Goal: Check status: Check status

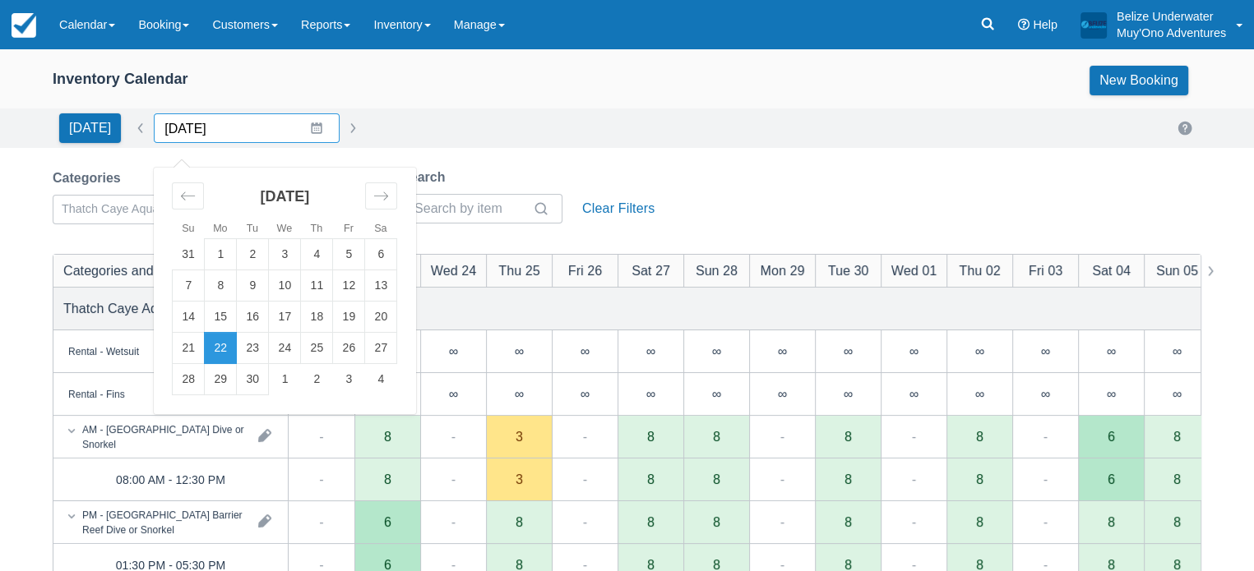
click at [306, 132] on input "09/22/25" at bounding box center [247, 128] width 186 height 30
click at [215, 376] on td "29" at bounding box center [221, 379] width 32 height 31
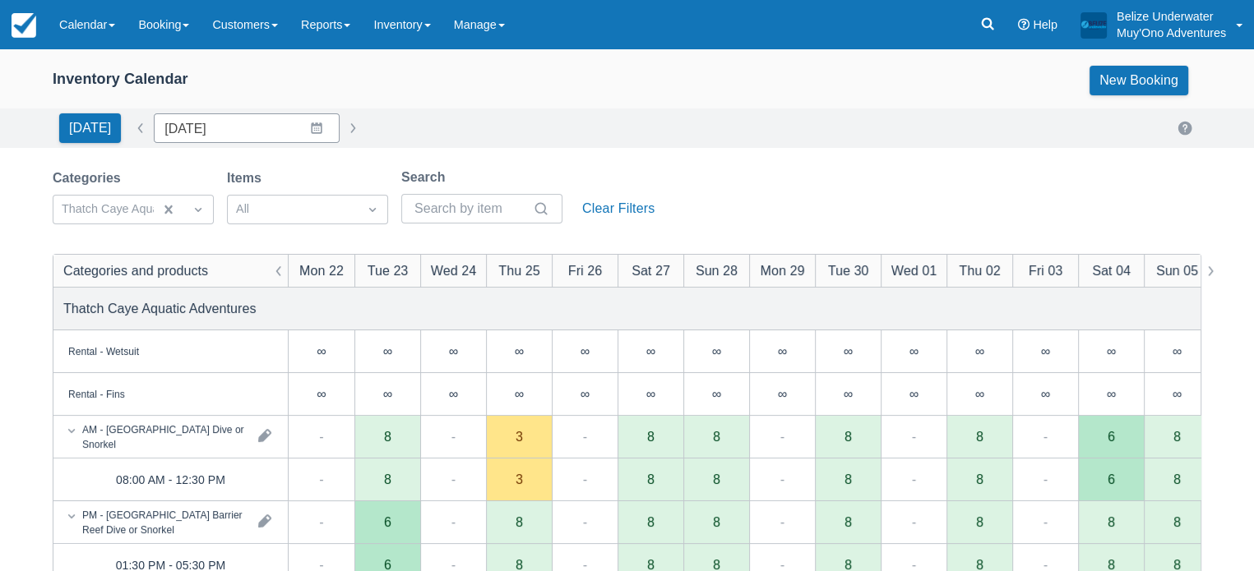
type input "09/29/25"
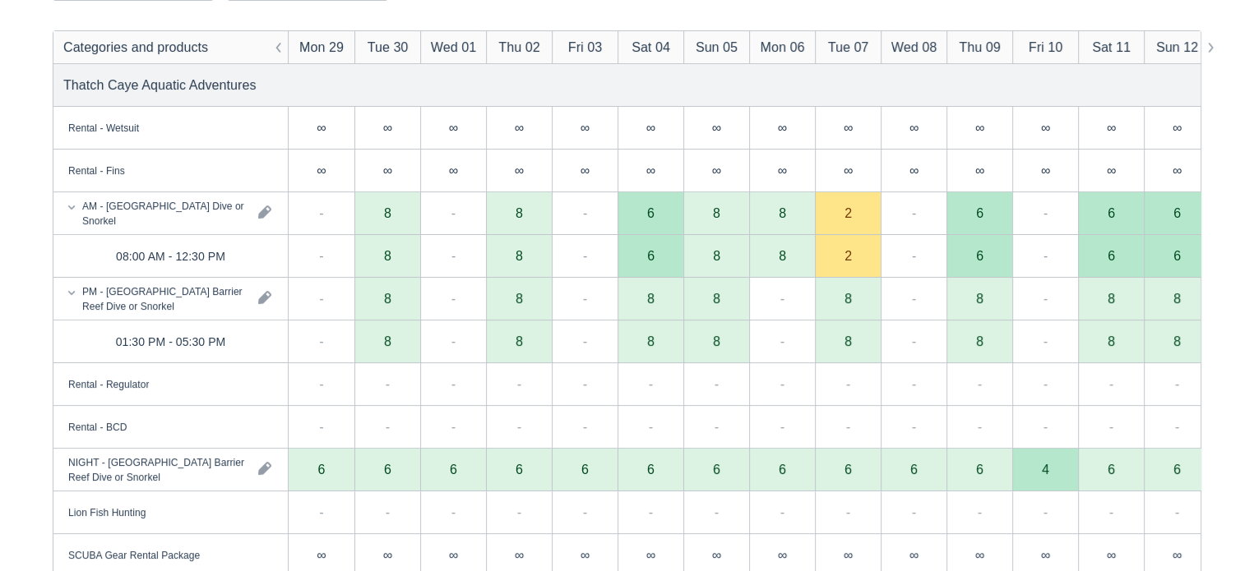
scroll to position [224, 0]
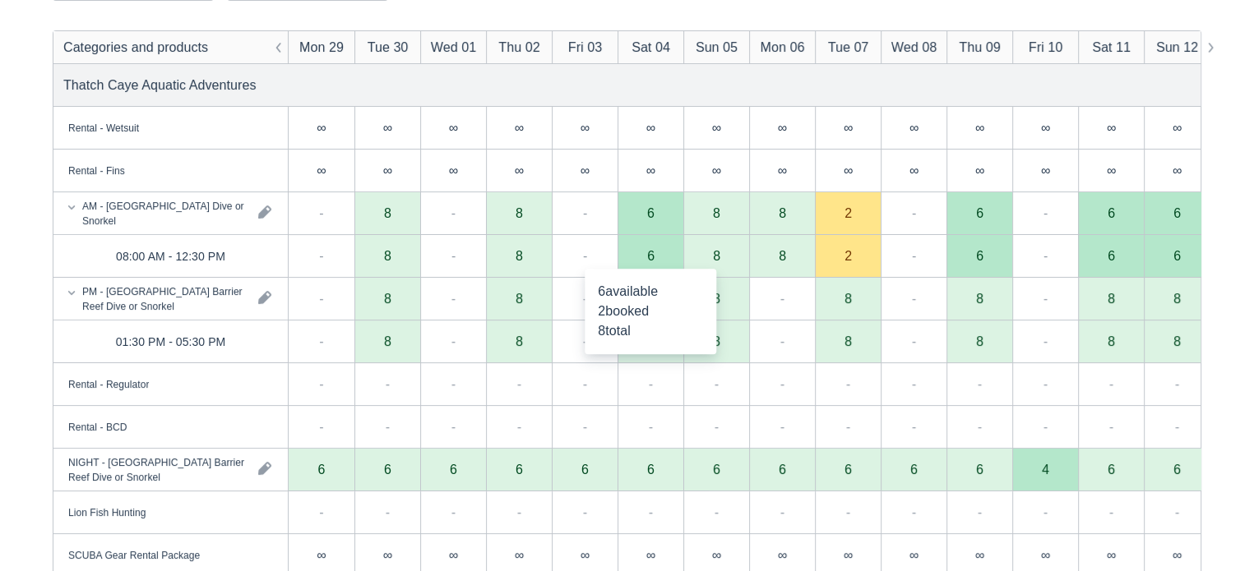
click at [645, 250] on div "6" at bounding box center [650, 256] width 66 height 43
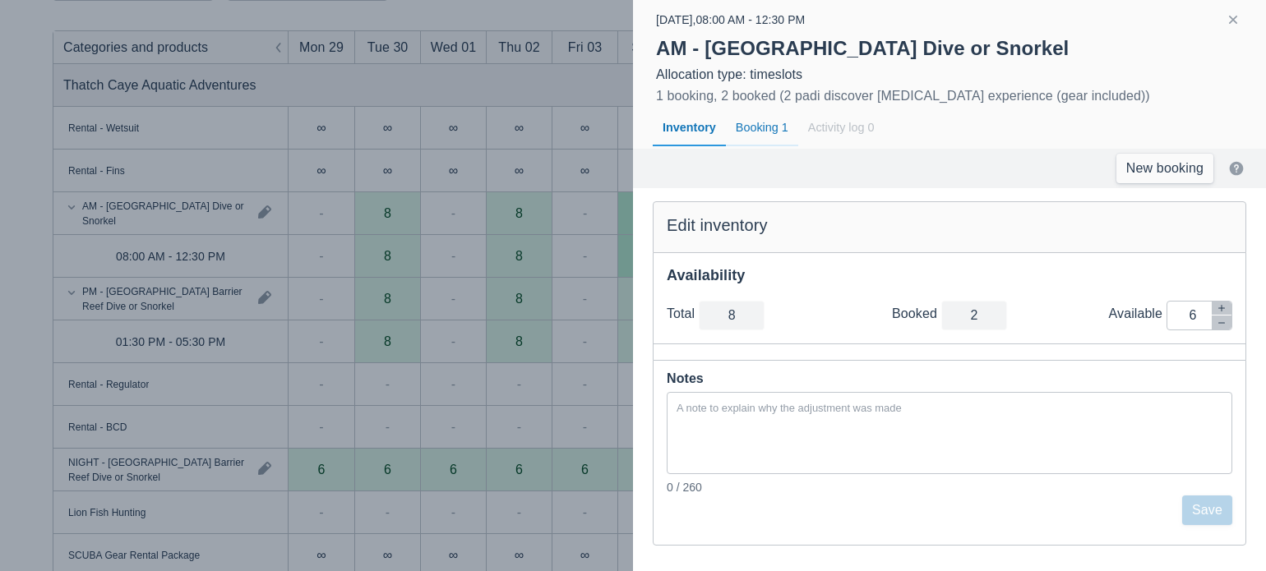
click at [765, 127] on div "Booking 1" at bounding box center [762, 128] width 72 height 38
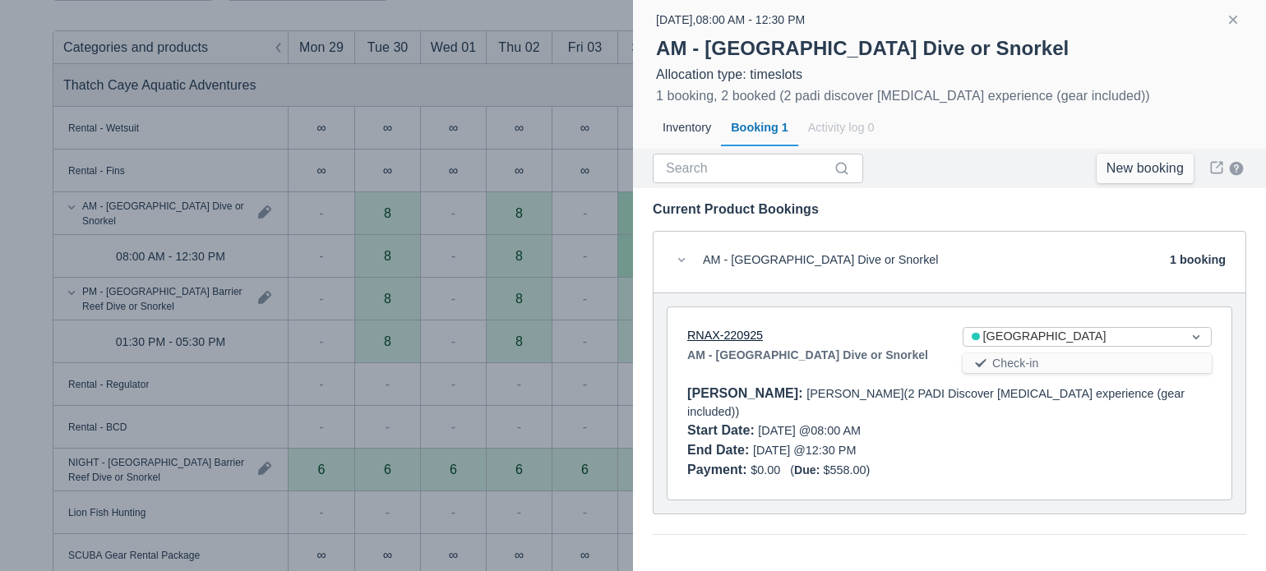
click at [700, 334] on link "RNAX-220925" at bounding box center [725, 335] width 76 height 13
click at [588, 10] on div at bounding box center [633, 285] width 1266 height 571
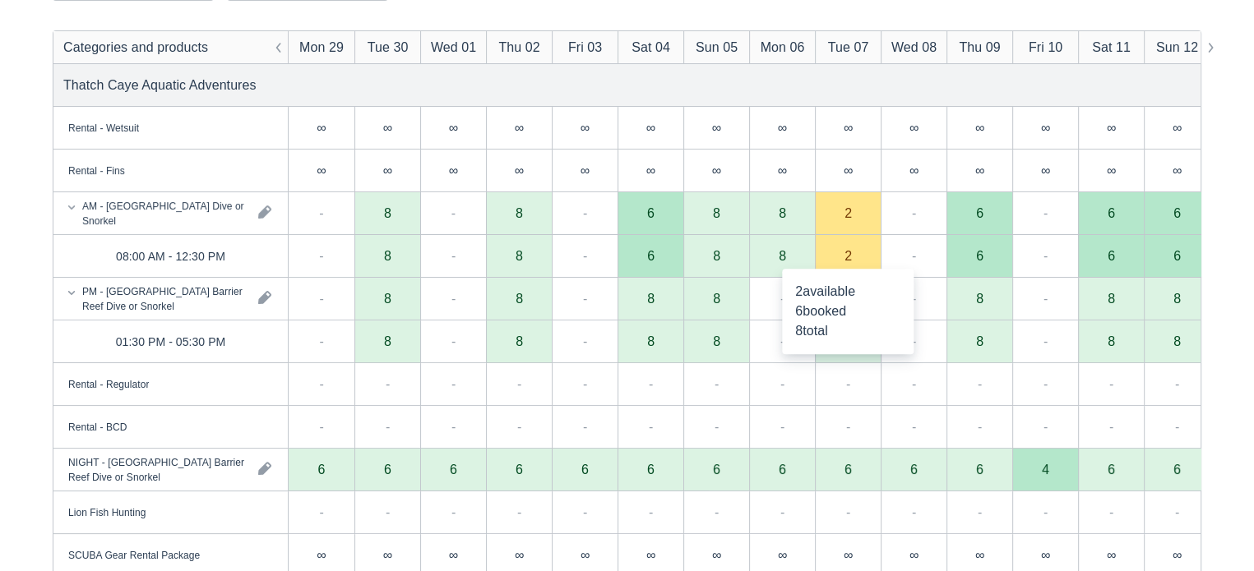
click at [850, 261] on div "2" at bounding box center [847, 255] width 7 height 13
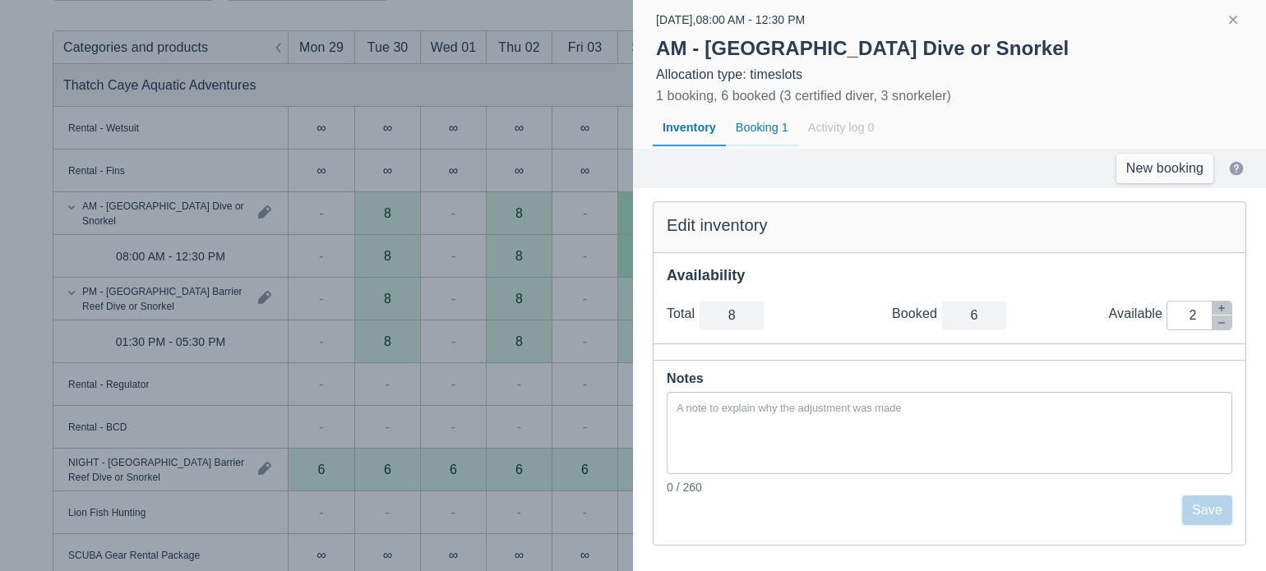
click at [772, 136] on div "Booking 1" at bounding box center [762, 128] width 72 height 38
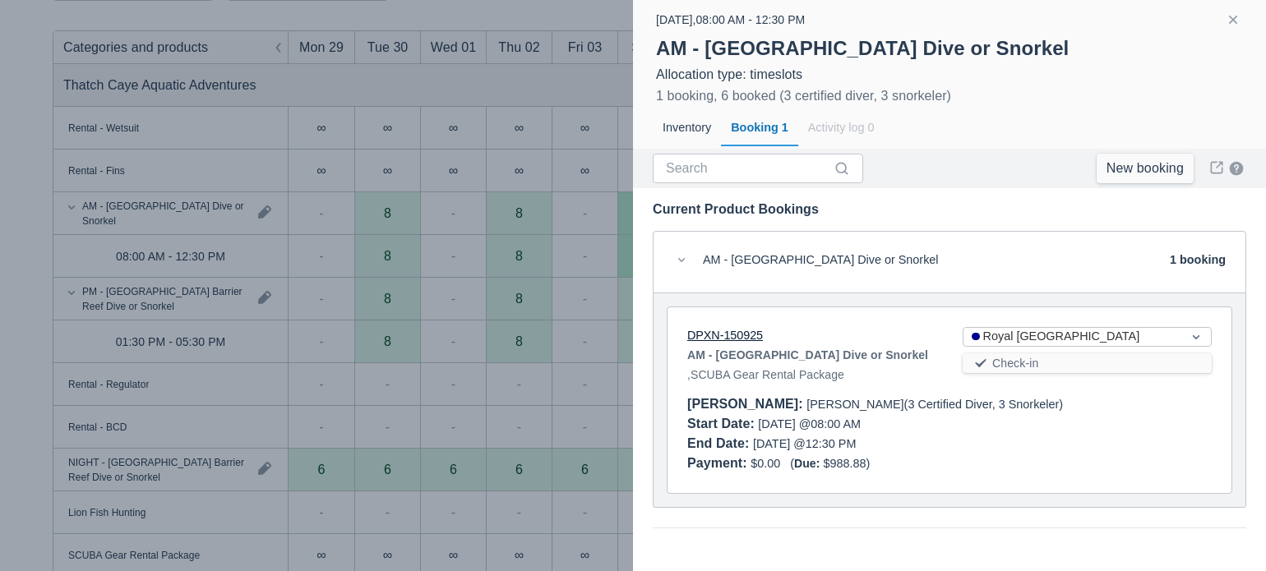
click at [723, 335] on link "DPXN-150925" at bounding box center [725, 335] width 76 height 13
click at [523, 52] on div at bounding box center [633, 285] width 1266 height 571
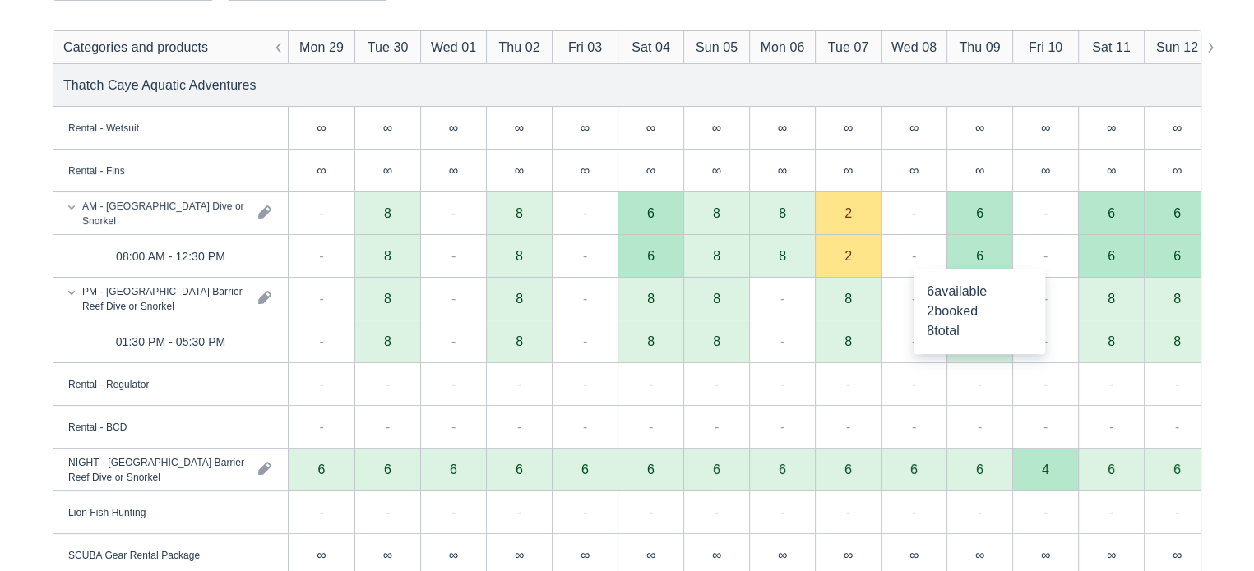
click at [980, 258] on div "6" at bounding box center [979, 255] width 7 height 13
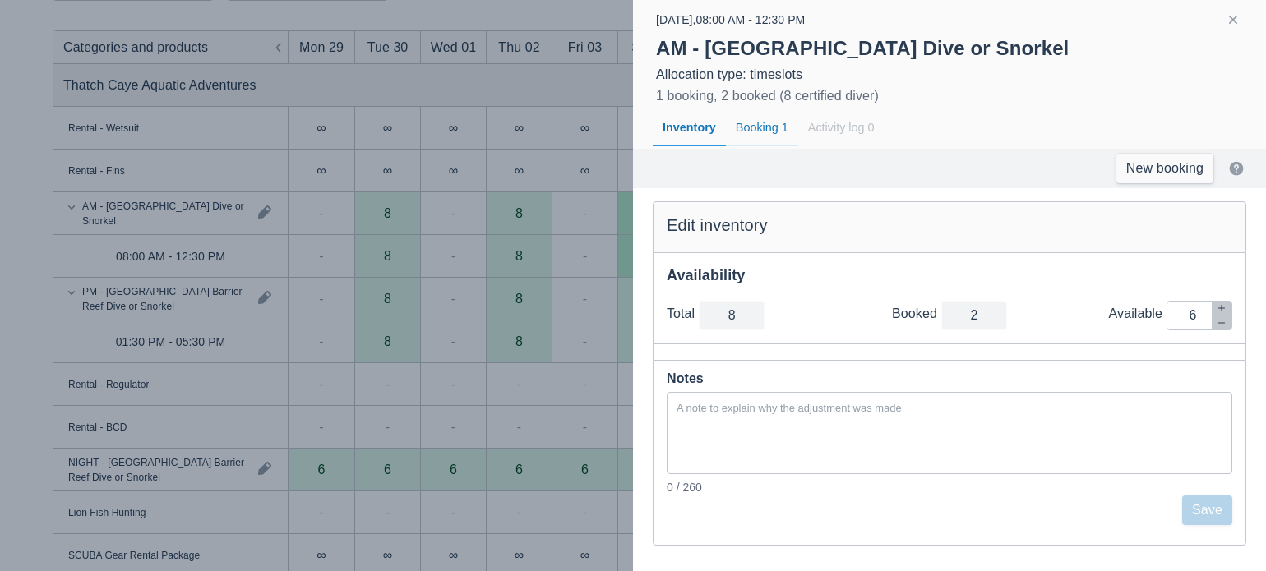
click at [763, 121] on div "Booking 1" at bounding box center [762, 128] width 72 height 38
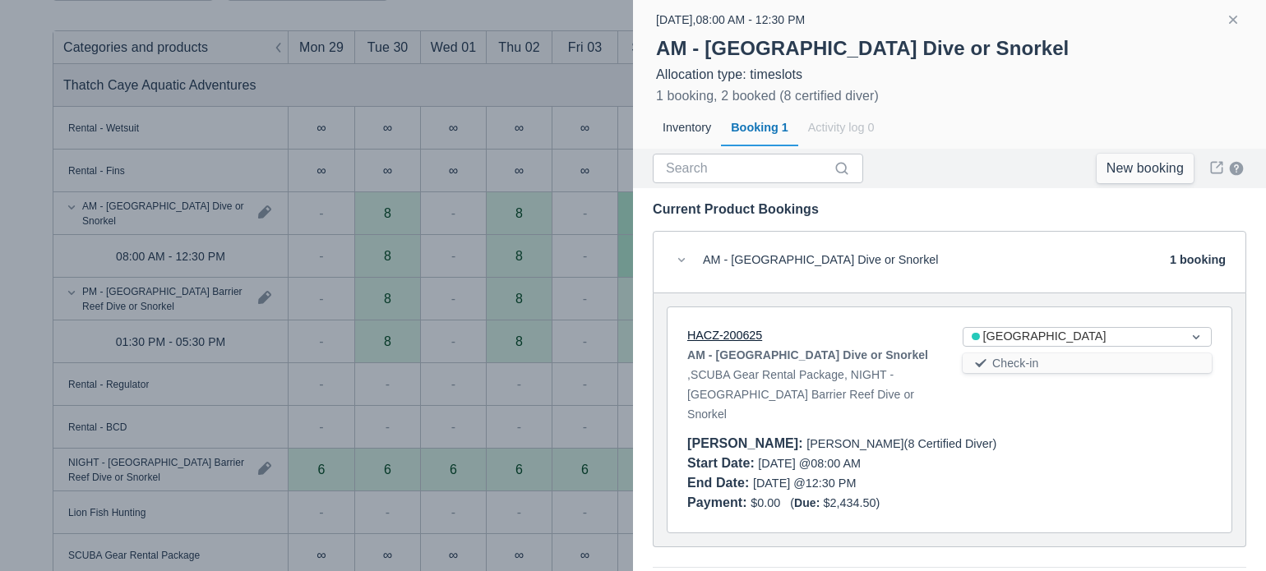
click at [739, 340] on link "HACZ-200625" at bounding box center [724, 335] width 75 height 13
click at [734, 338] on link "HACZ-200625" at bounding box center [724, 335] width 75 height 13
click at [553, 280] on div at bounding box center [633, 285] width 1266 height 571
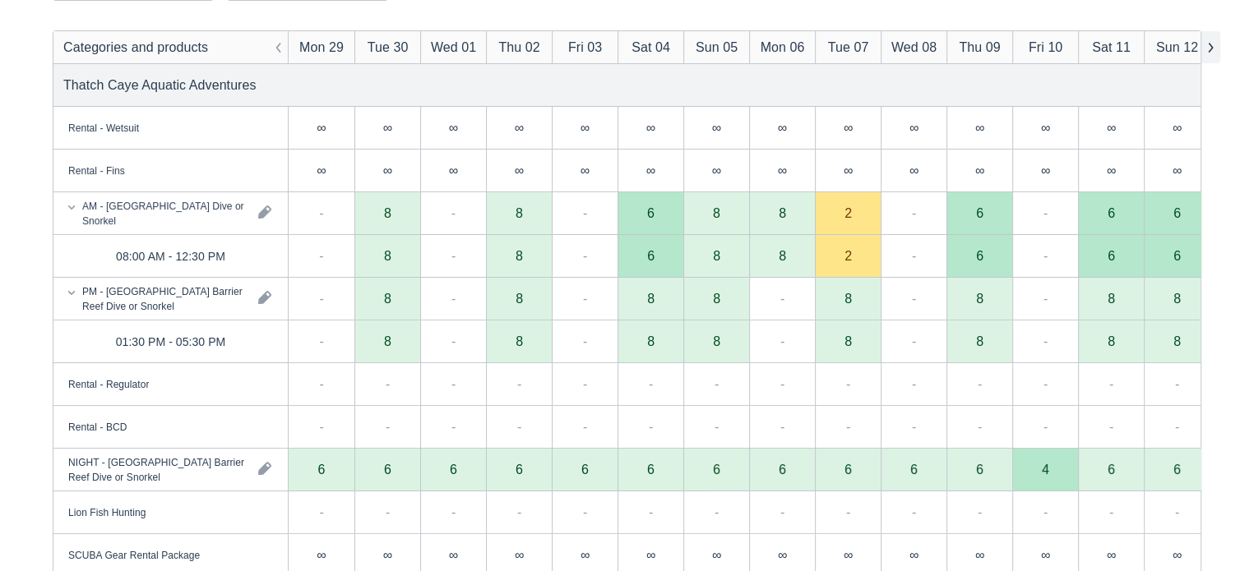
scroll to position [0, 0]
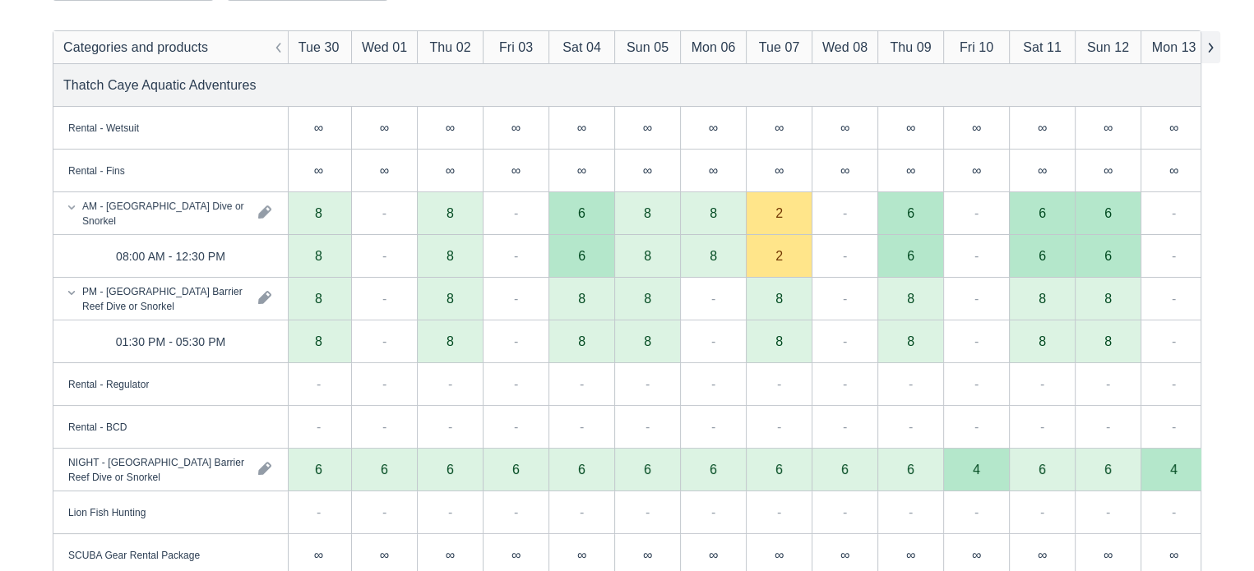
click at [1208, 49] on button "button" at bounding box center [1210, 47] width 20 height 32
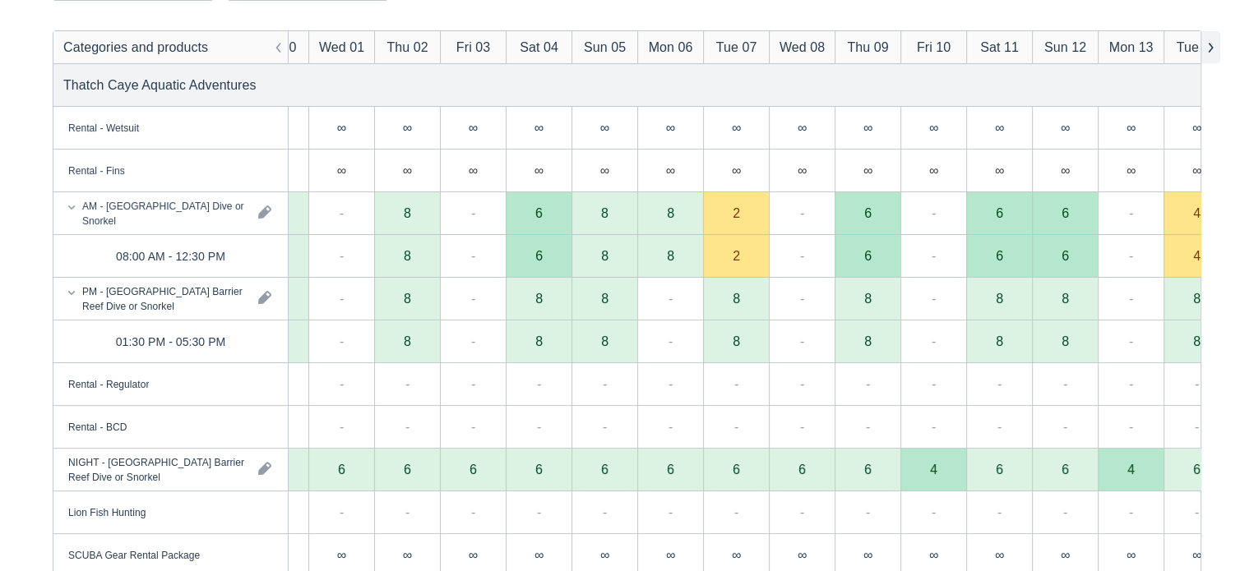
click at [1208, 49] on button "button" at bounding box center [1210, 47] width 20 height 32
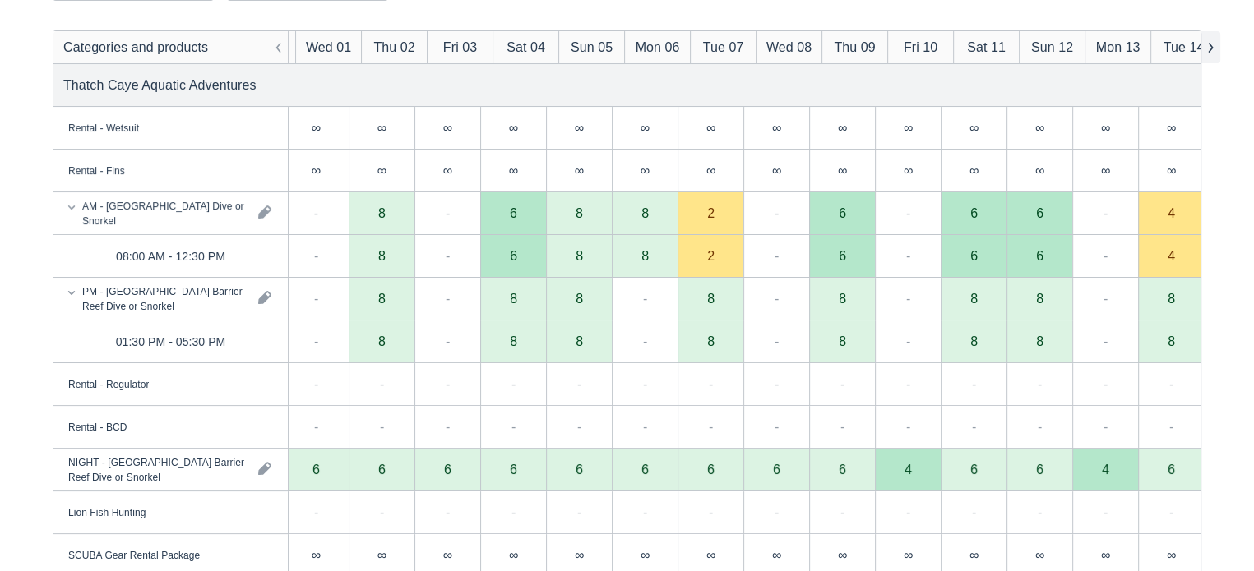
click at [1208, 49] on button "button" at bounding box center [1210, 47] width 20 height 32
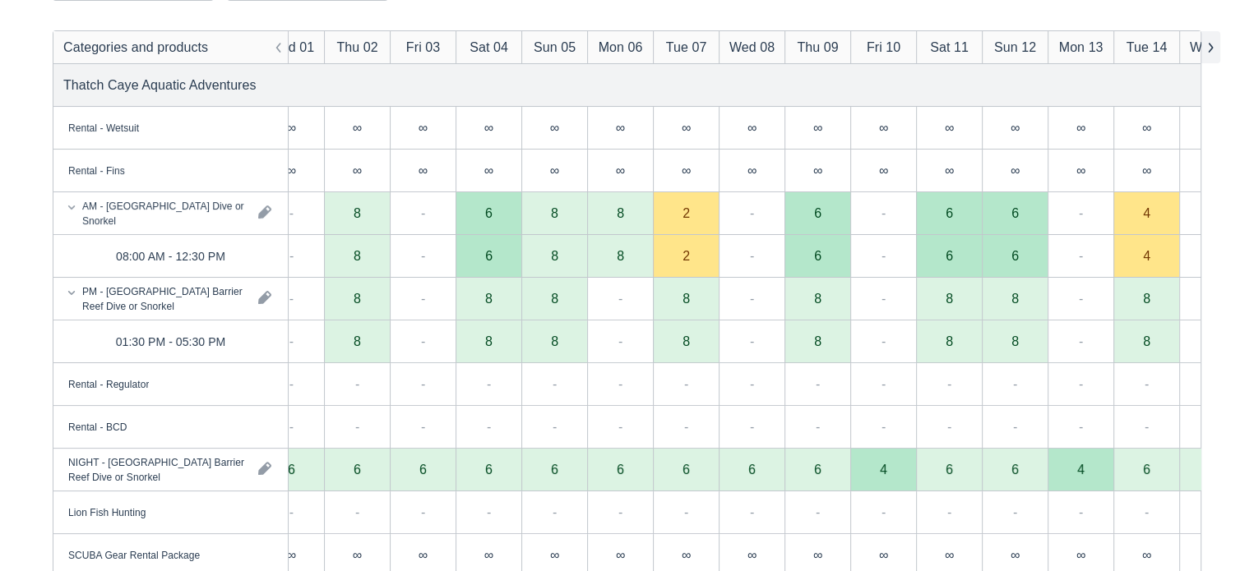
click at [1208, 49] on button "button" at bounding box center [1210, 47] width 20 height 32
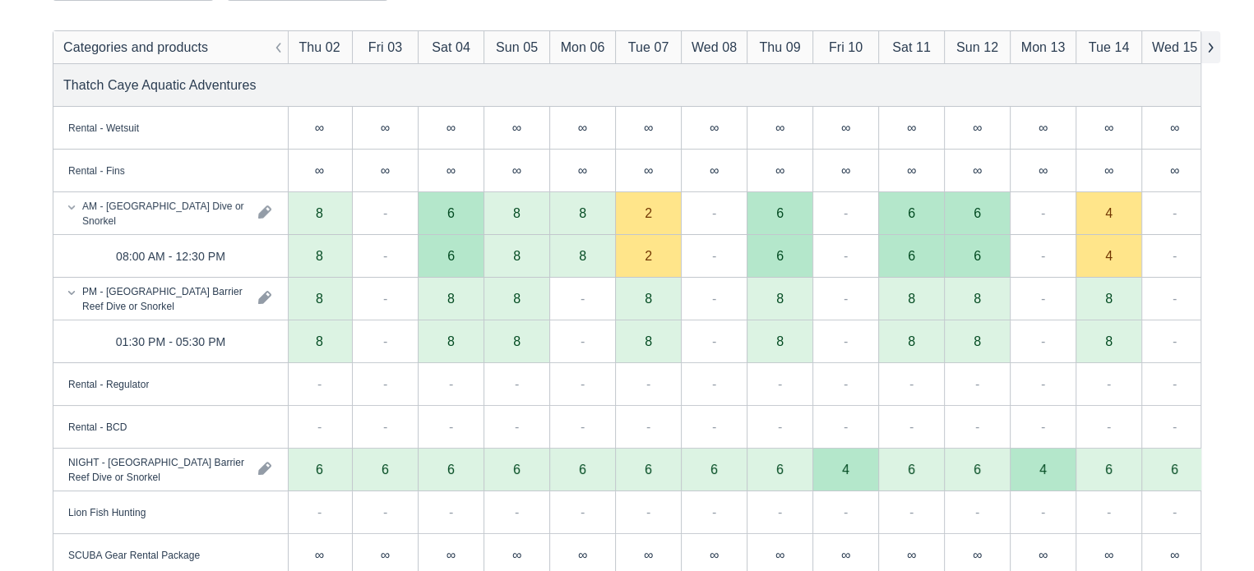
click at [1208, 49] on button "button" at bounding box center [1210, 47] width 20 height 32
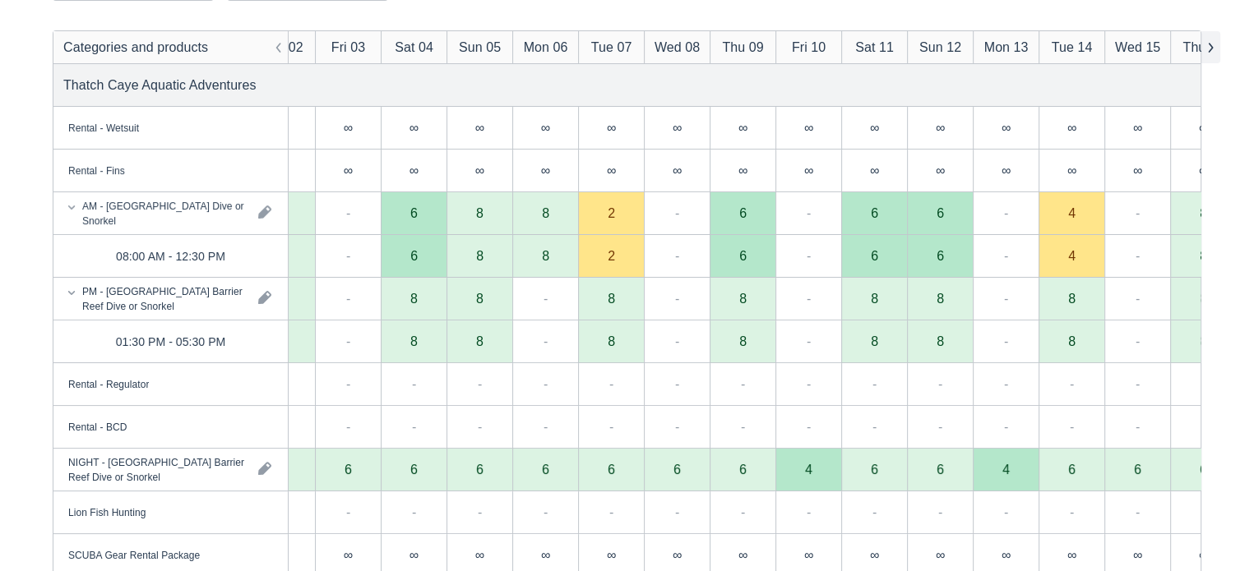
click at [1208, 49] on button "button" at bounding box center [1210, 47] width 20 height 32
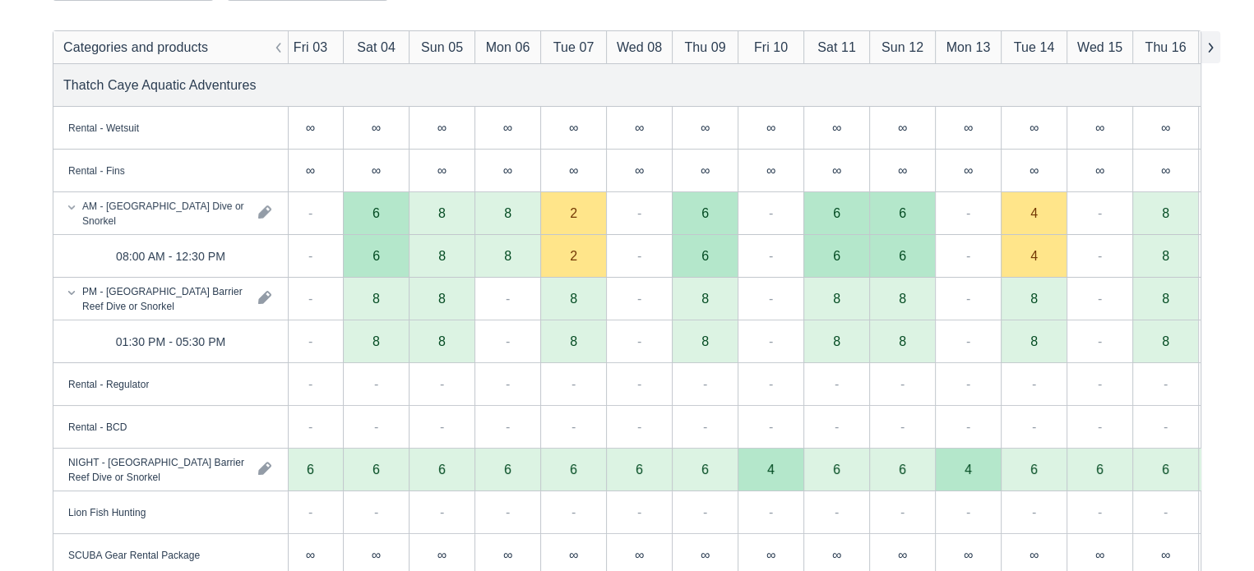
click at [1208, 49] on button "button" at bounding box center [1210, 47] width 20 height 32
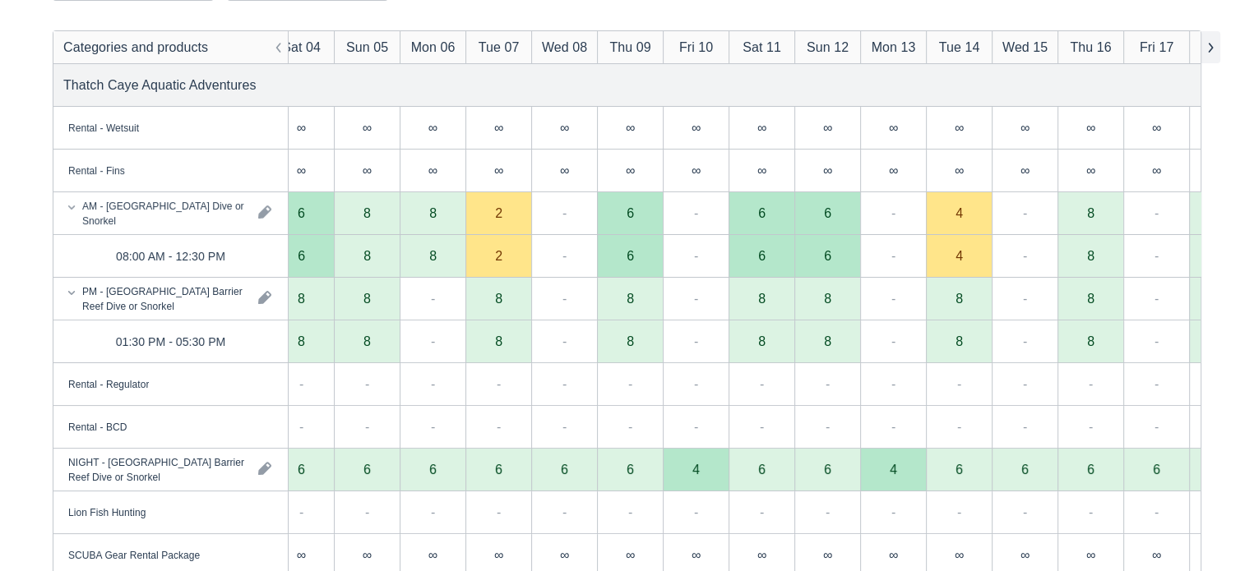
click at [1208, 49] on button "button" at bounding box center [1210, 47] width 20 height 32
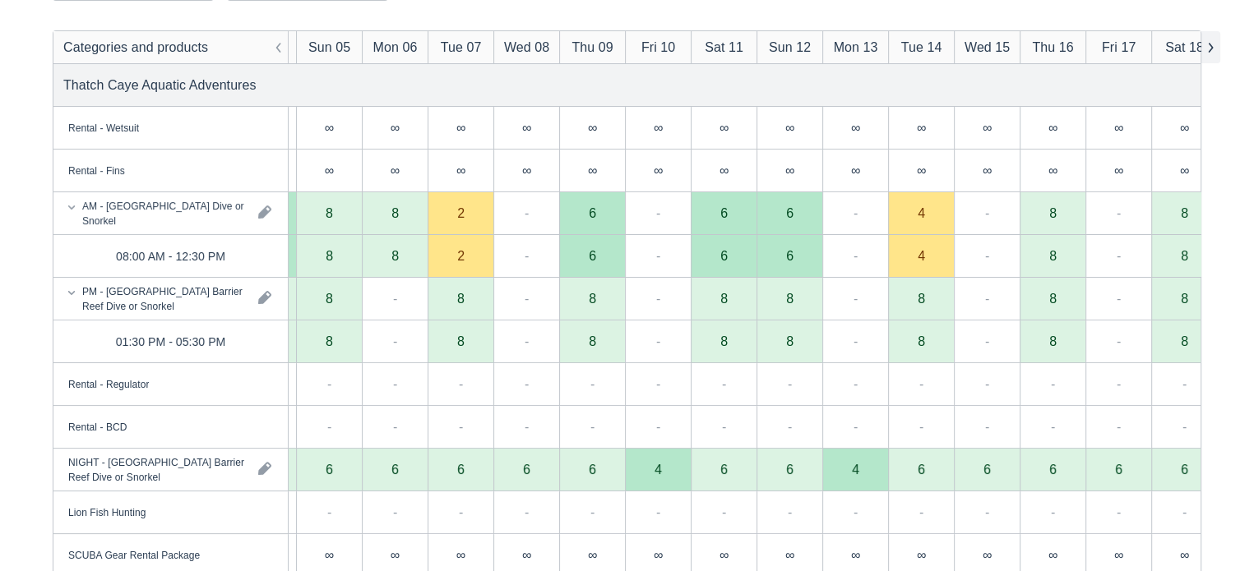
click at [1208, 49] on button "button" at bounding box center [1210, 47] width 20 height 32
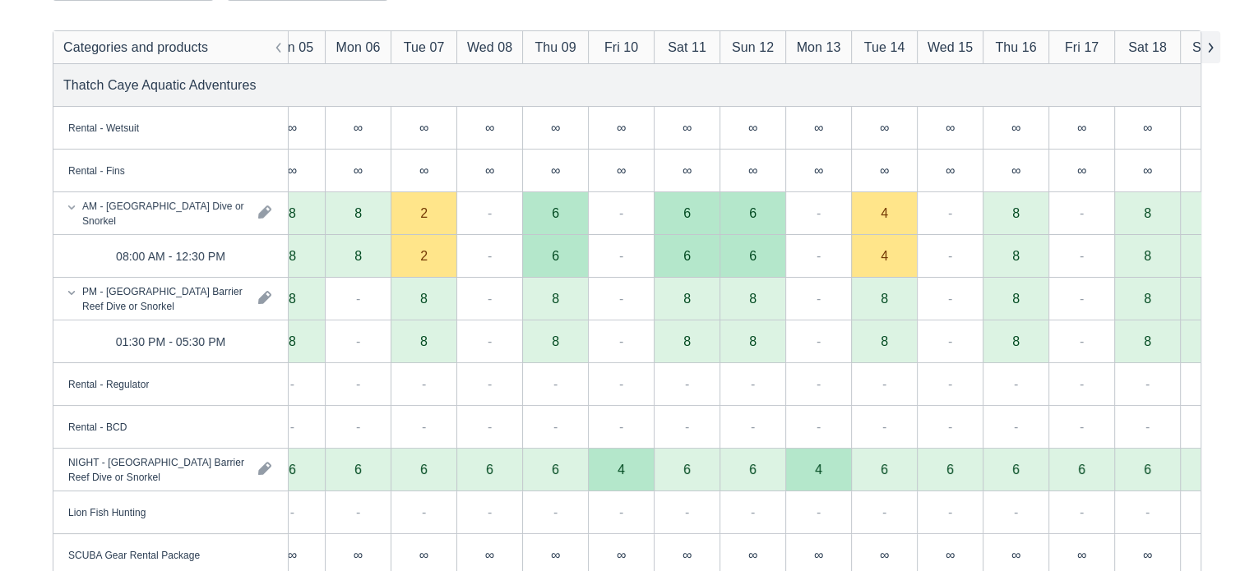
click at [1208, 49] on button "button" at bounding box center [1210, 47] width 20 height 32
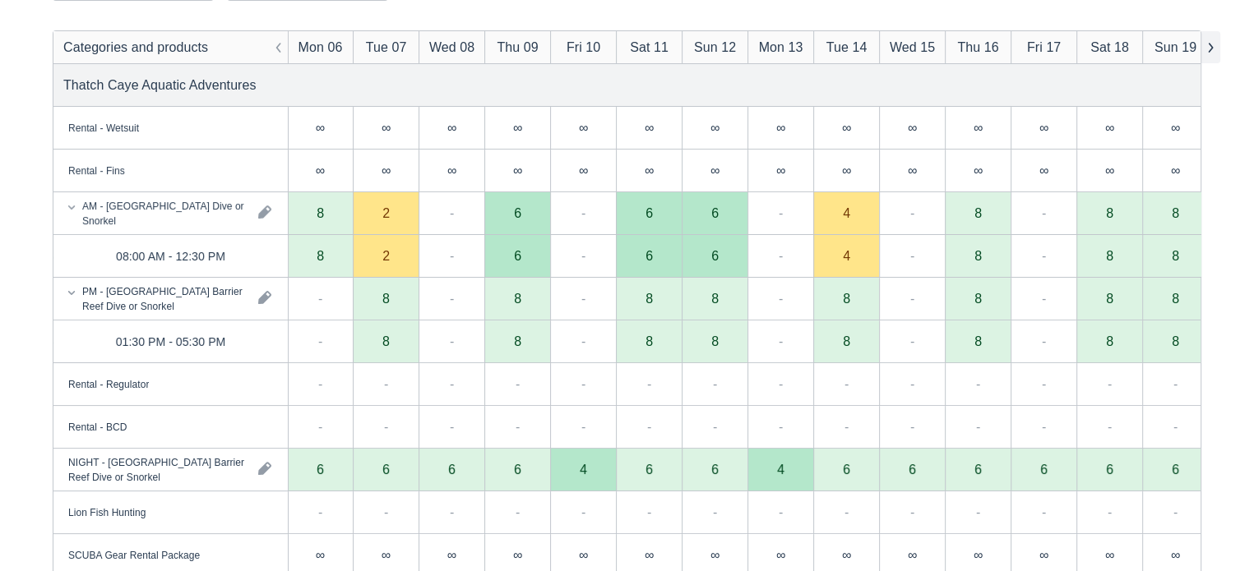
click at [1208, 49] on button "button" at bounding box center [1210, 47] width 20 height 32
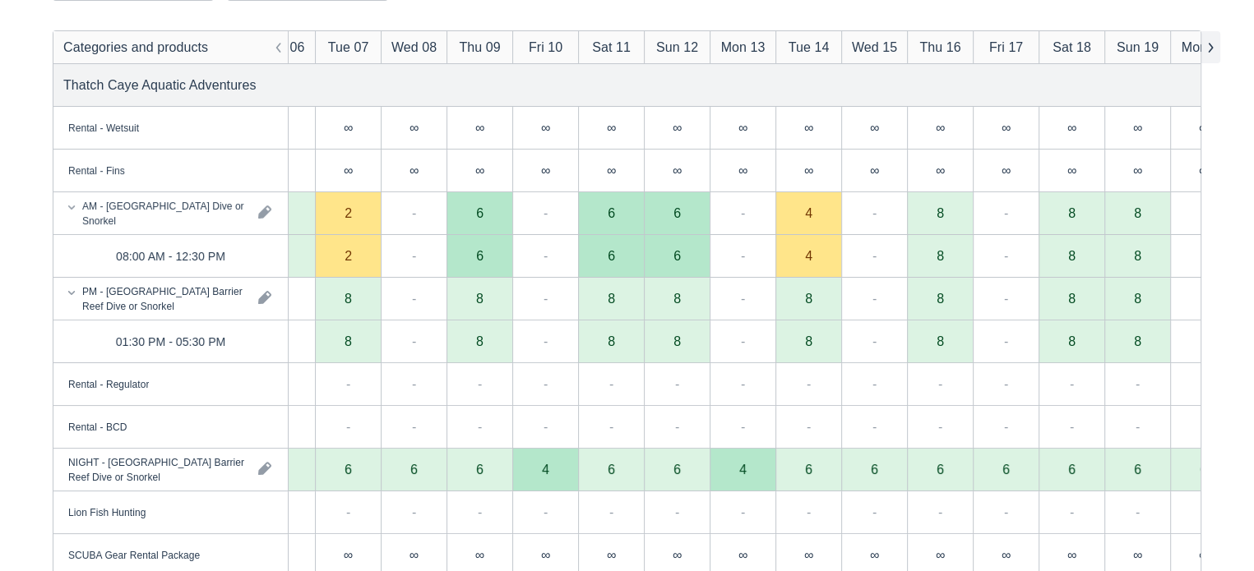
click at [1208, 49] on button "button" at bounding box center [1210, 47] width 20 height 32
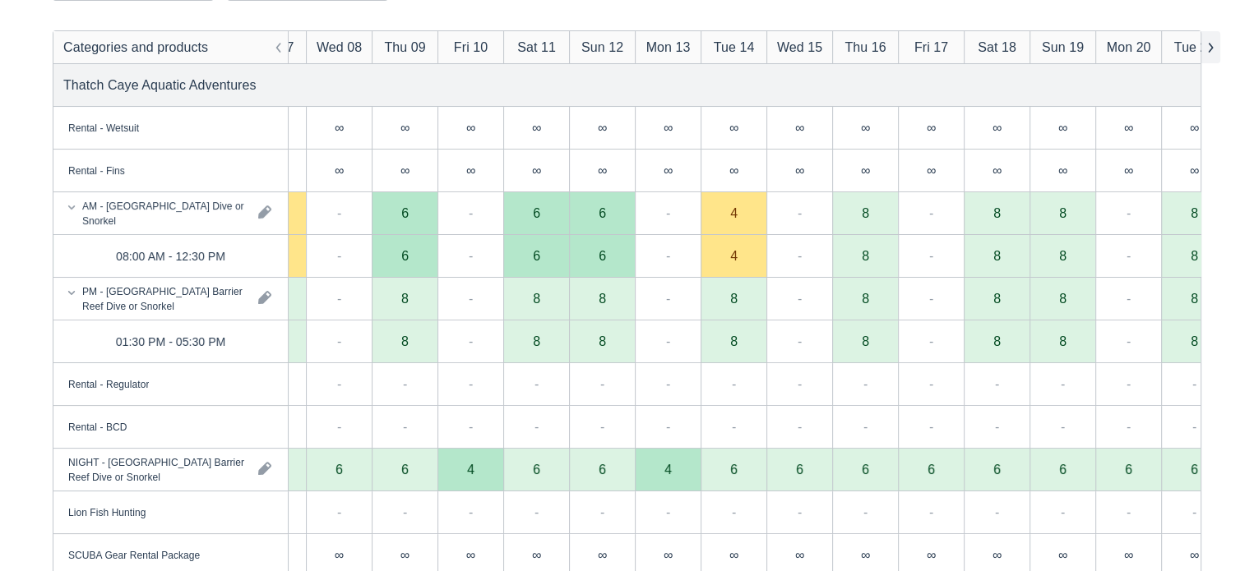
click at [1208, 49] on button "button" at bounding box center [1210, 47] width 20 height 32
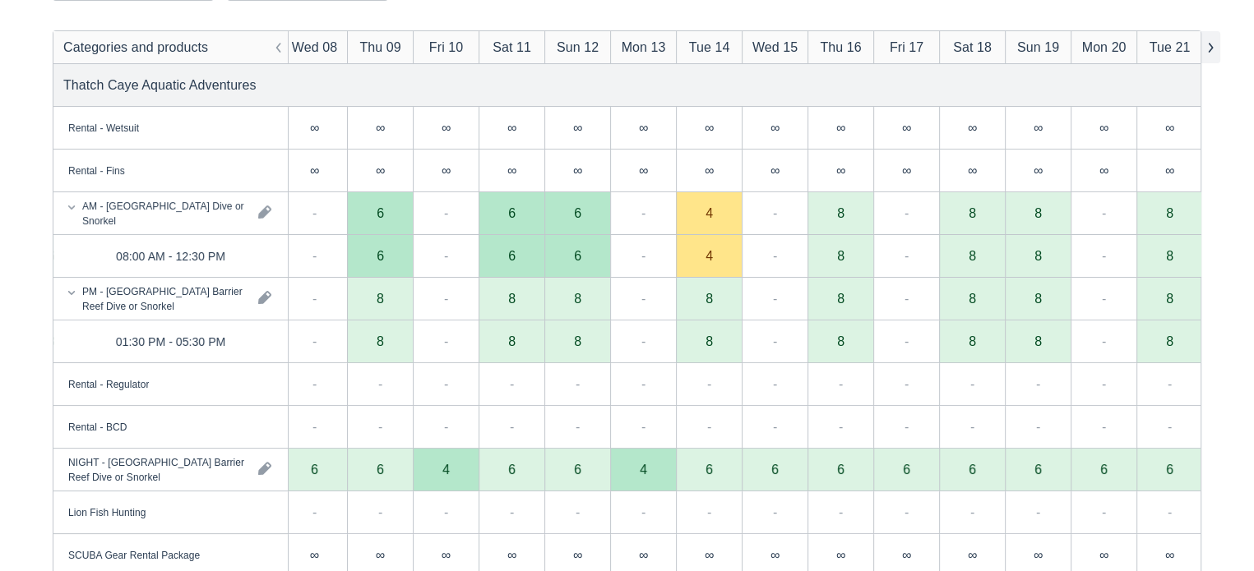
click at [1208, 49] on button "button" at bounding box center [1210, 47] width 20 height 32
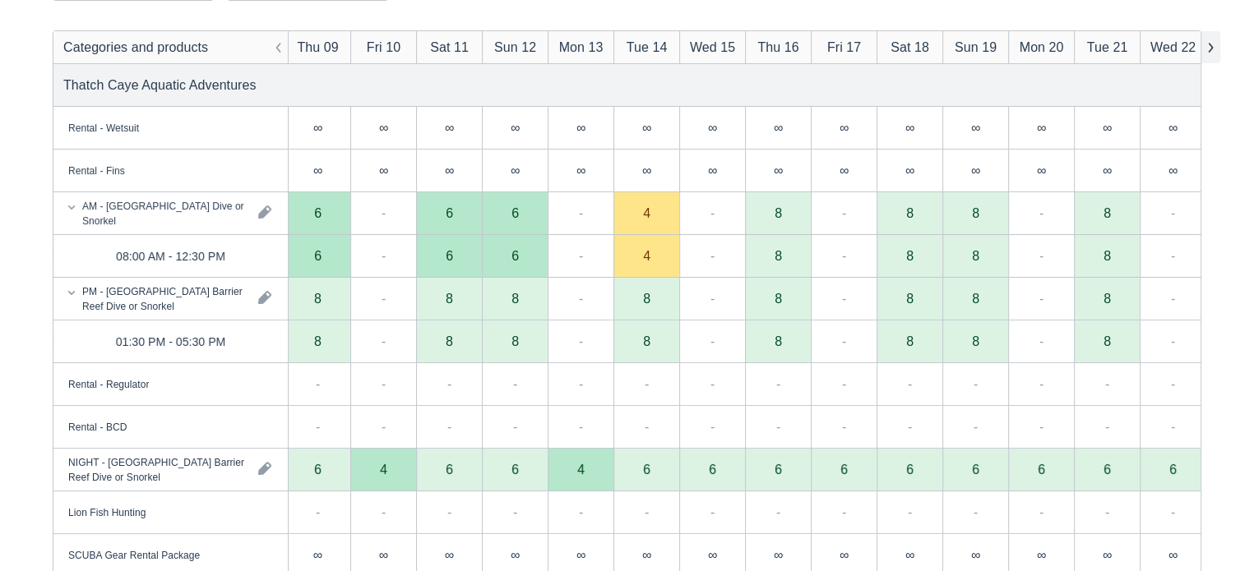
click at [1208, 49] on button "button" at bounding box center [1210, 47] width 20 height 32
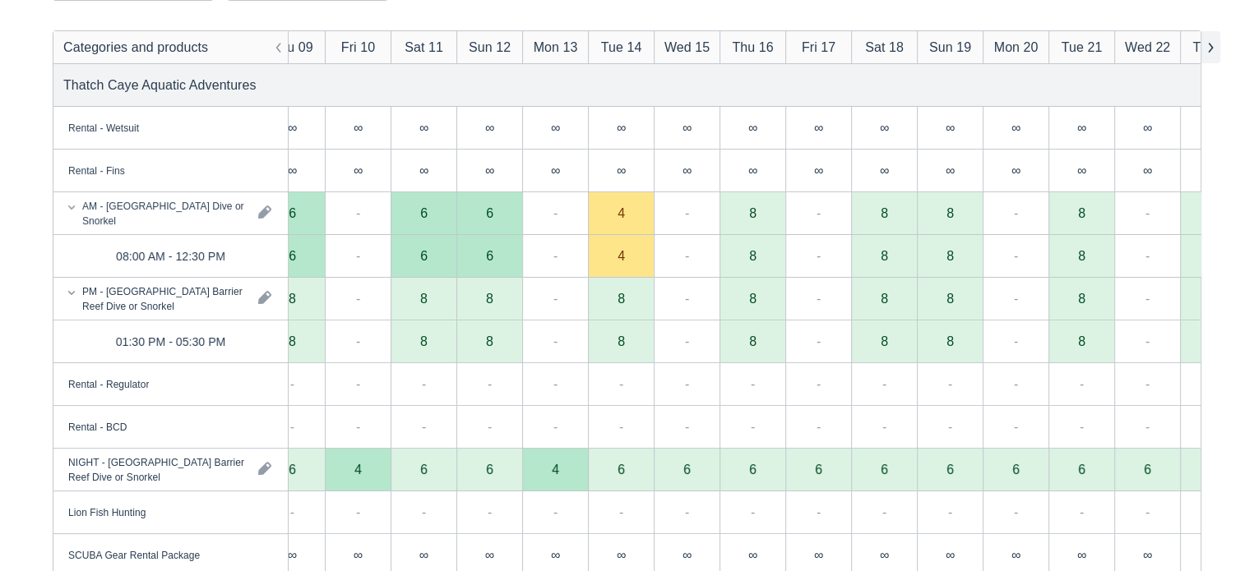
click at [1208, 49] on button "button" at bounding box center [1210, 47] width 20 height 32
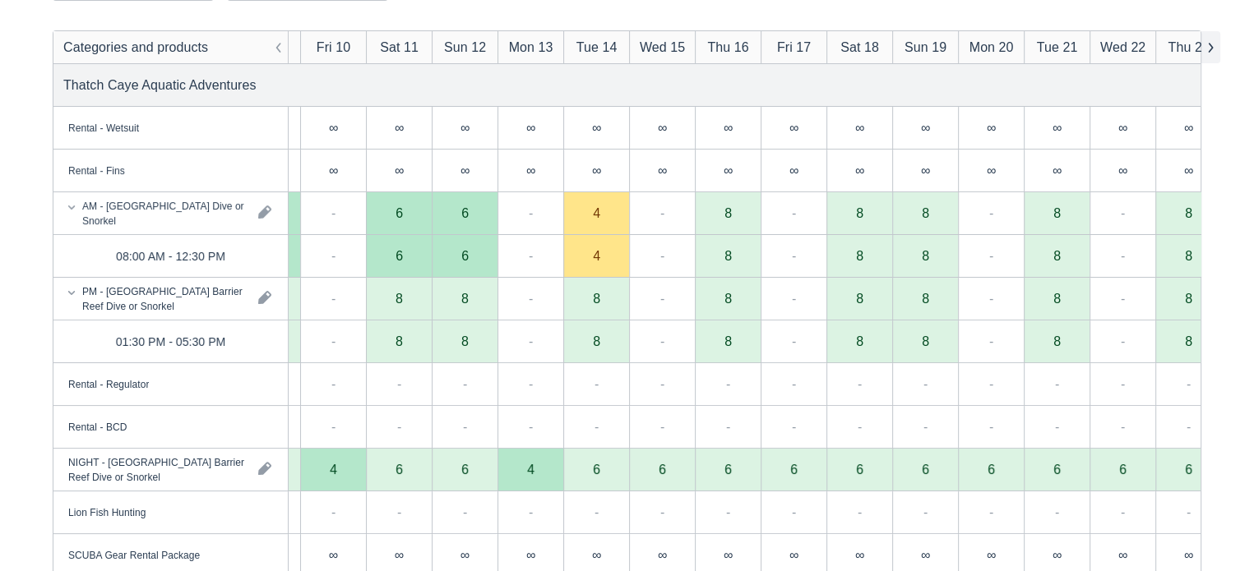
click at [1208, 49] on button "button" at bounding box center [1210, 47] width 20 height 32
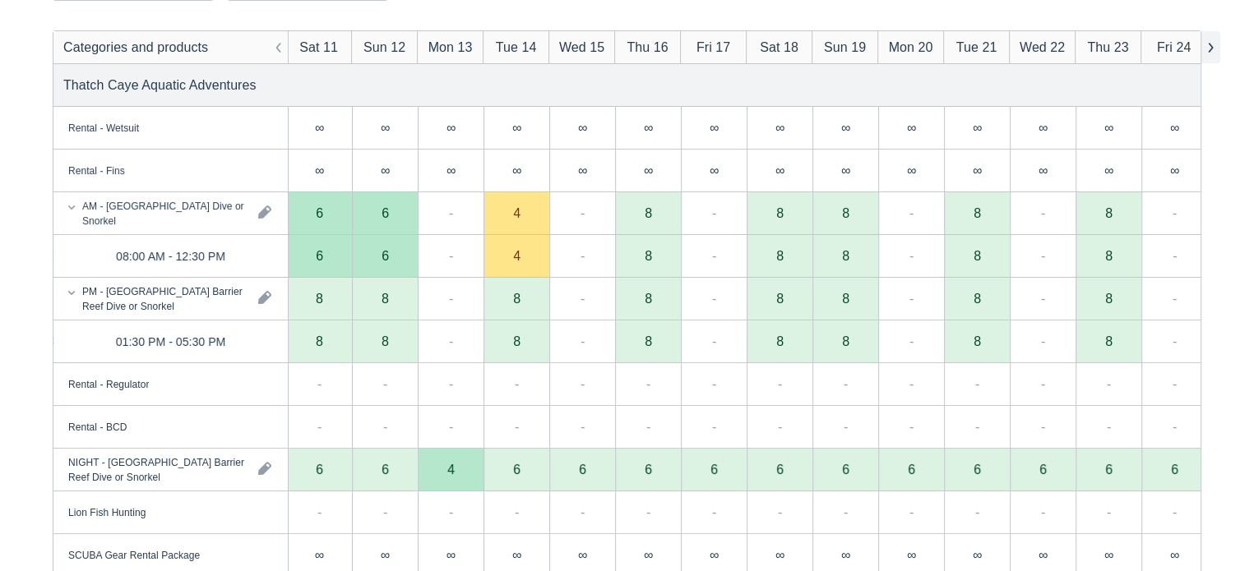
click at [1208, 49] on button "button" at bounding box center [1210, 47] width 20 height 32
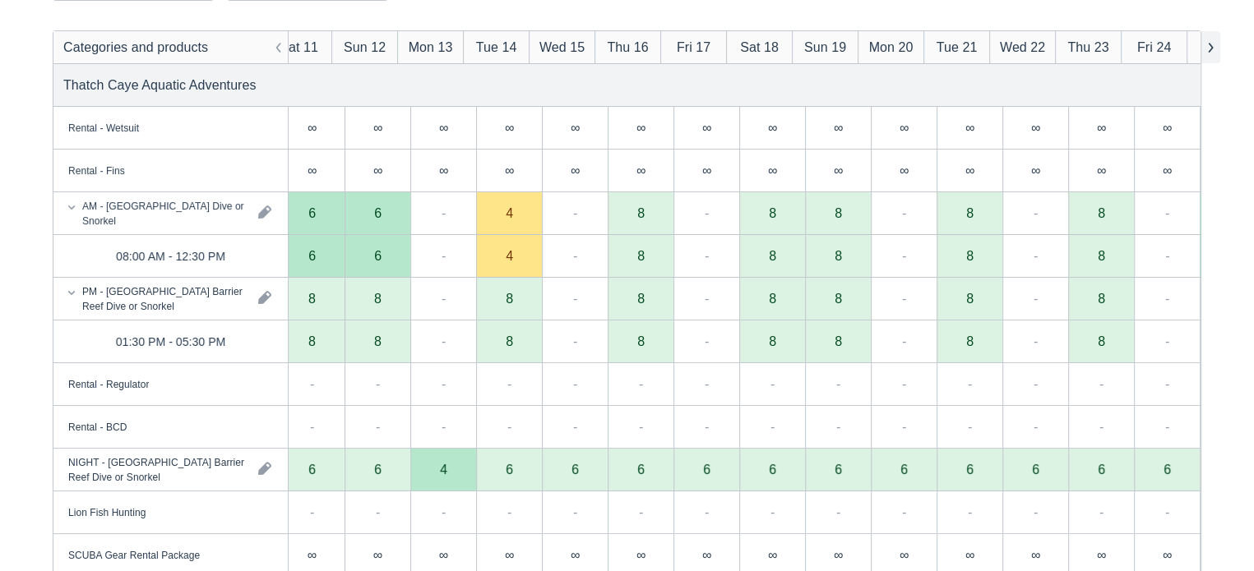
click at [1208, 49] on button "button" at bounding box center [1210, 47] width 20 height 32
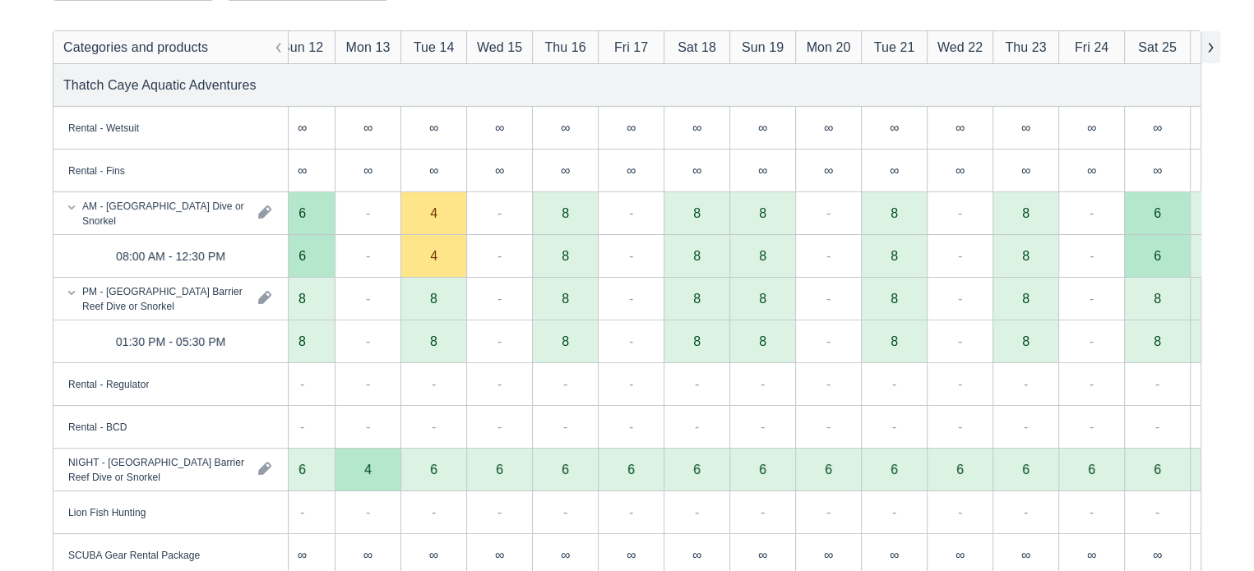
click at [1208, 49] on button "button" at bounding box center [1210, 47] width 20 height 32
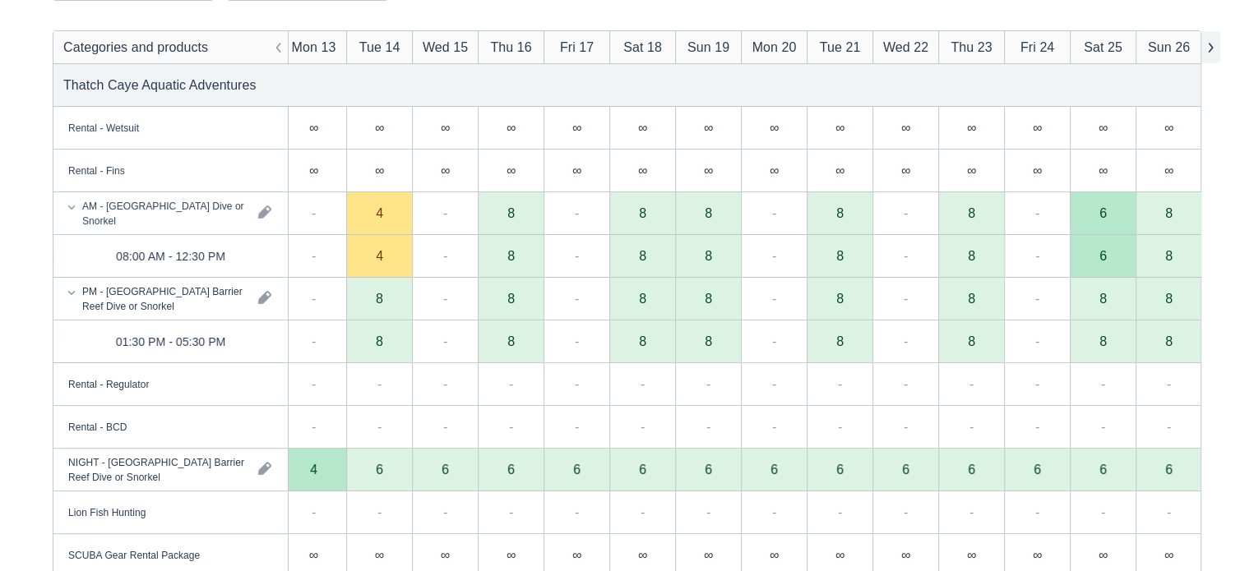
click at [1208, 49] on button "button" at bounding box center [1210, 47] width 20 height 32
click at [372, 253] on div "4" at bounding box center [379, 256] width 66 height 43
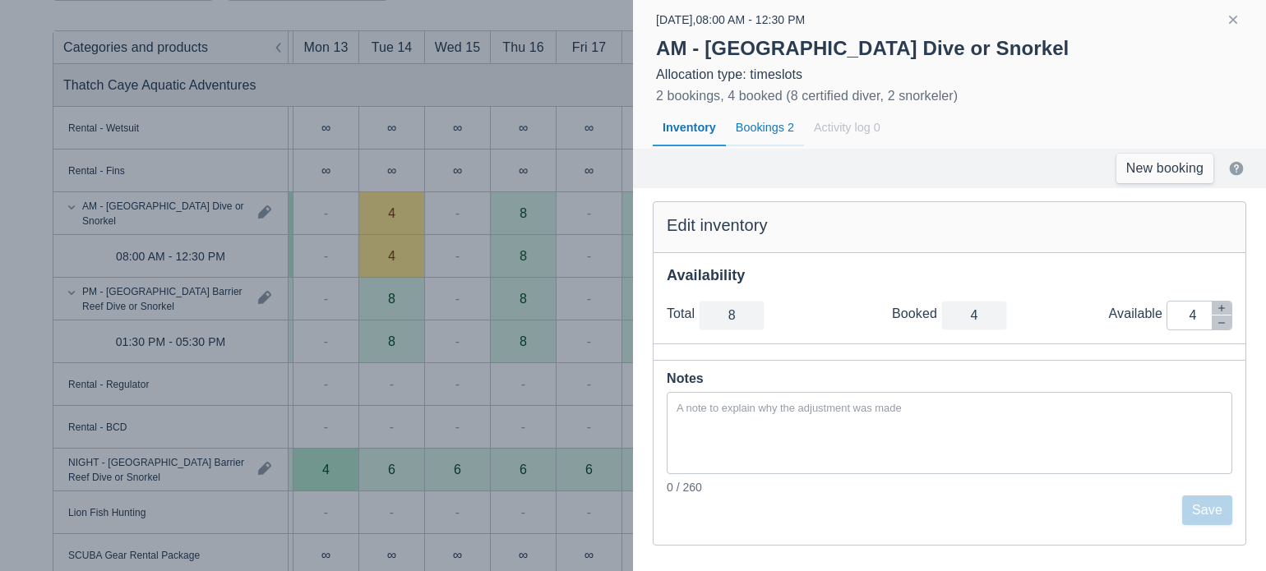
click at [777, 134] on div "Bookings 2" at bounding box center [765, 128] width 78 height 38
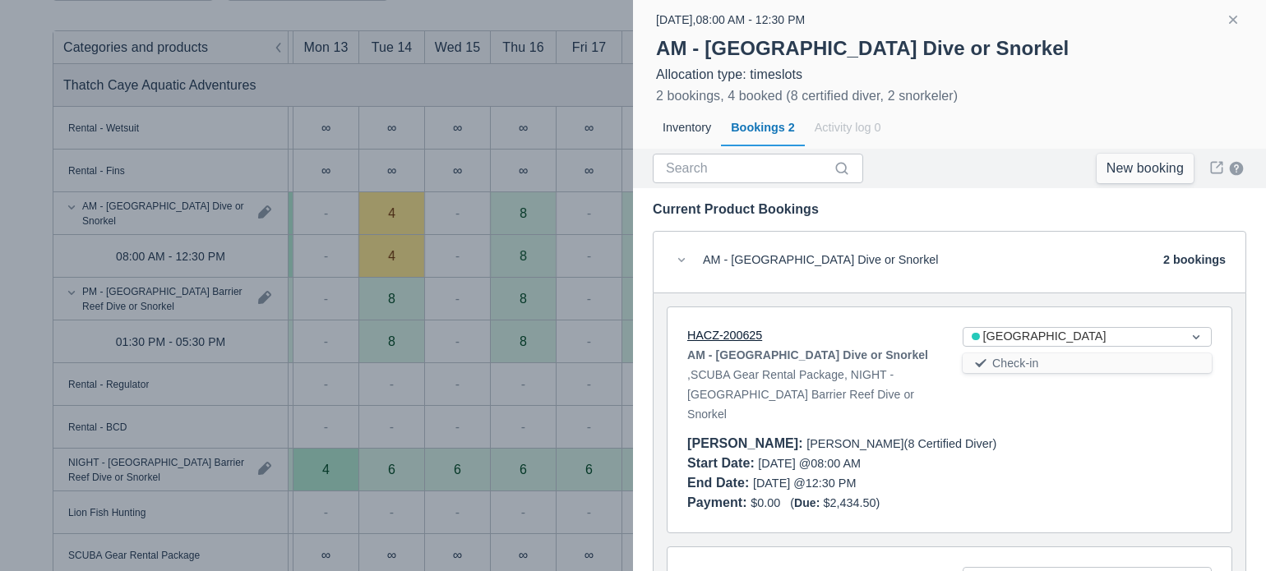
click at [710, 335] on link "HACZ-200625" at bounding box center [724, 335] width 75 height 13
click at [506, 189] on div at bounding box center [633, 285] width 1266 height 571
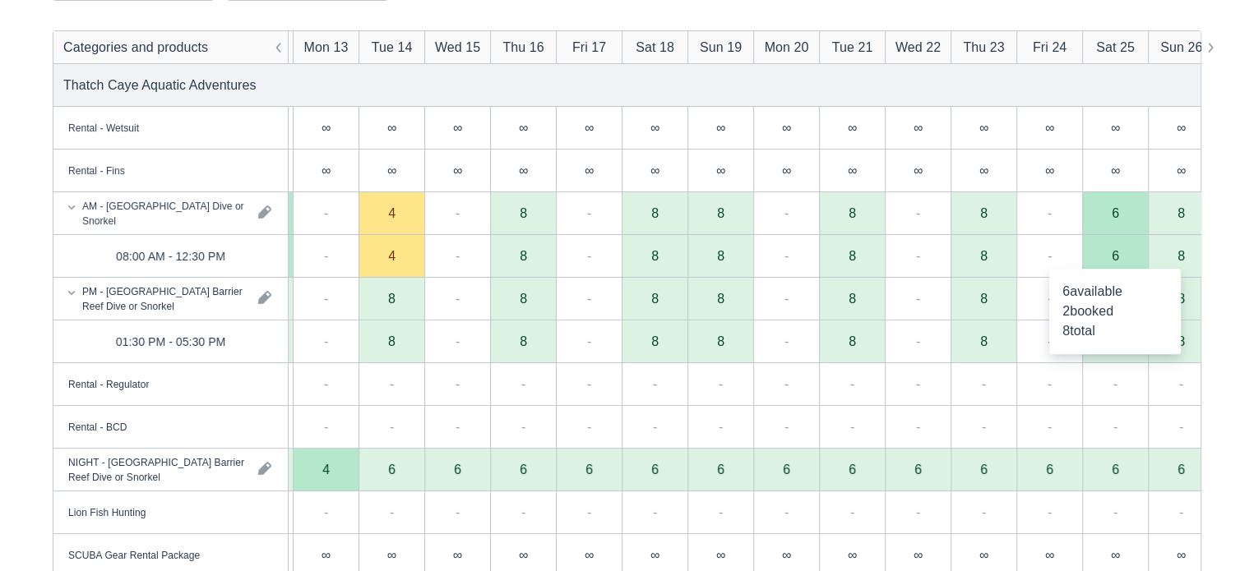
click at [1121, 256] on div "6" at bounding box center [1115, 256] width 66 height 43
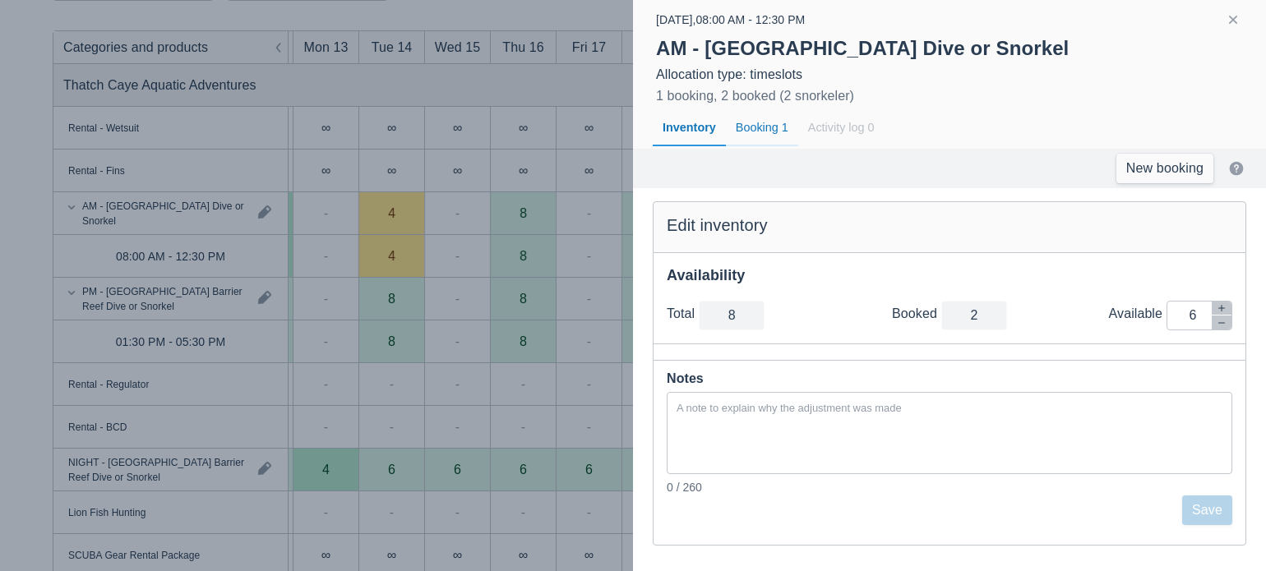
click at [769, 133] on div "Booking 1" at bounding box center [762, 128] width 72 height 38
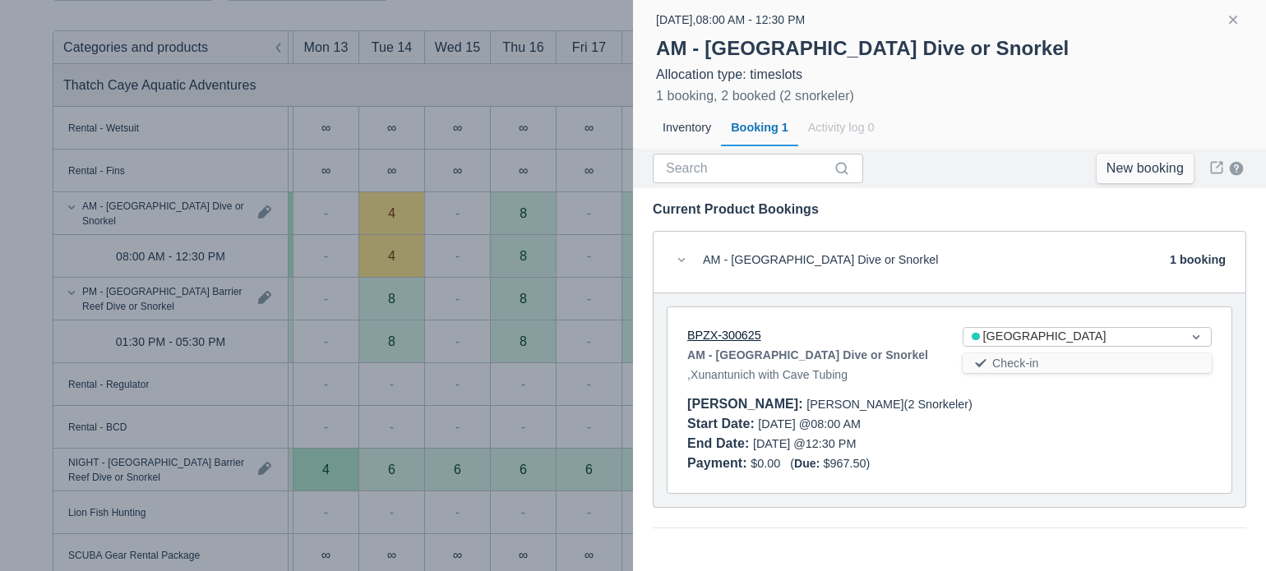
click at [714, 330] on link "BPZX-300625" at bounding box center [724, 335] width 74 height 13
click at [576, 32] on div at bounding box center [633, 285] width 1266 height 571
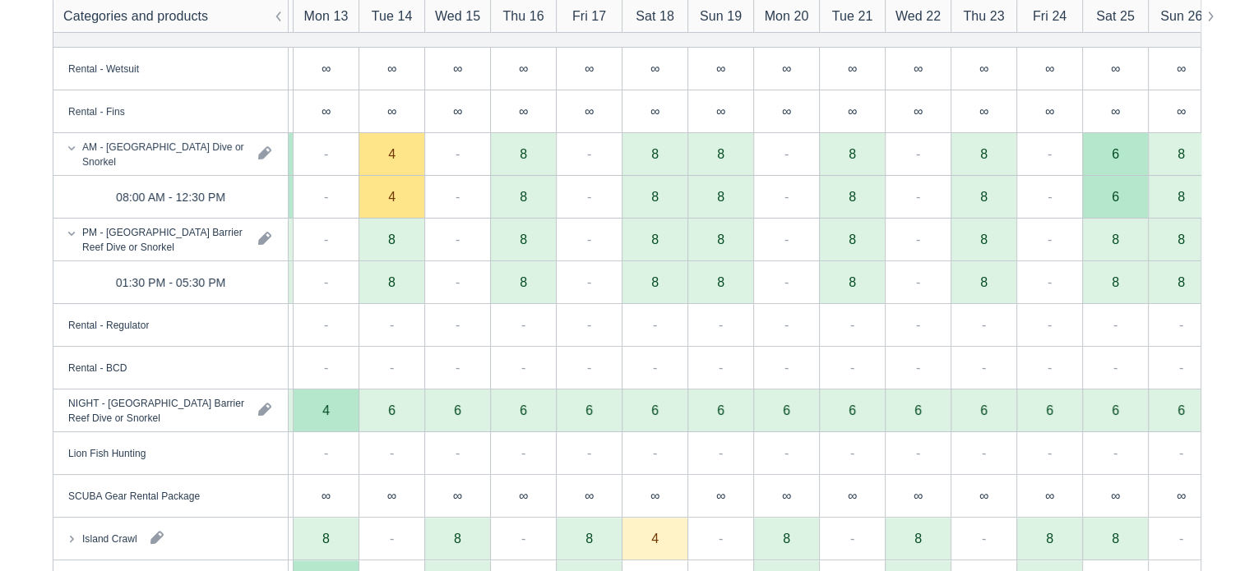
click at [326, 409] on div "4" at bounding box center [325, 410] width 7 height 13
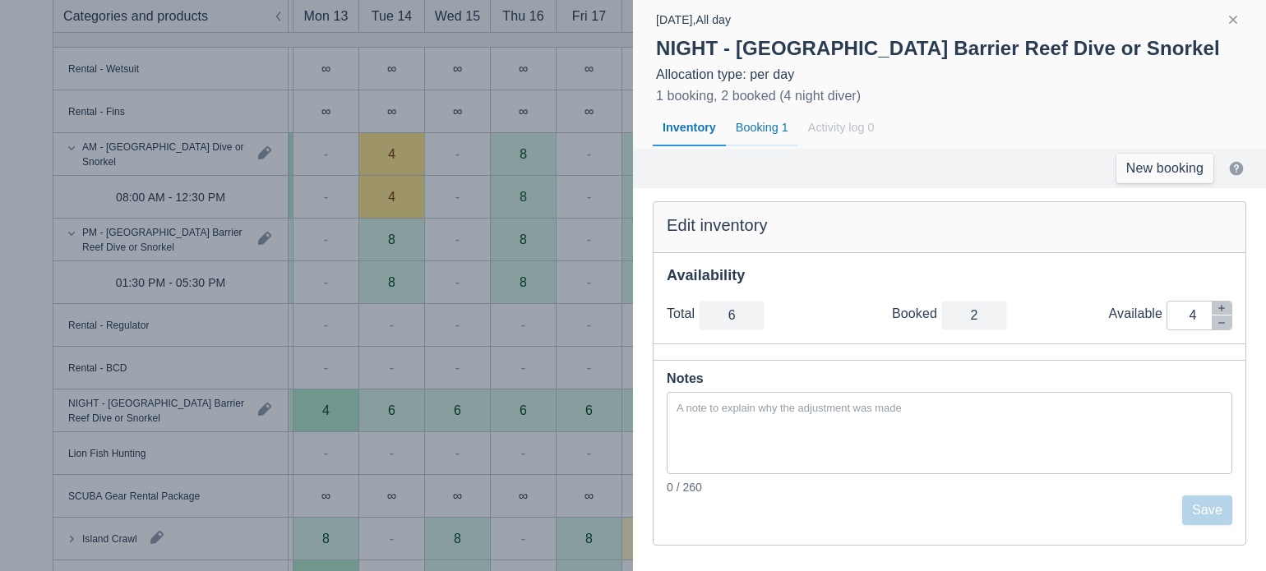
click at [751, 129] on div "Booking 1" at bounding box center [762, 128] width 72 height 38
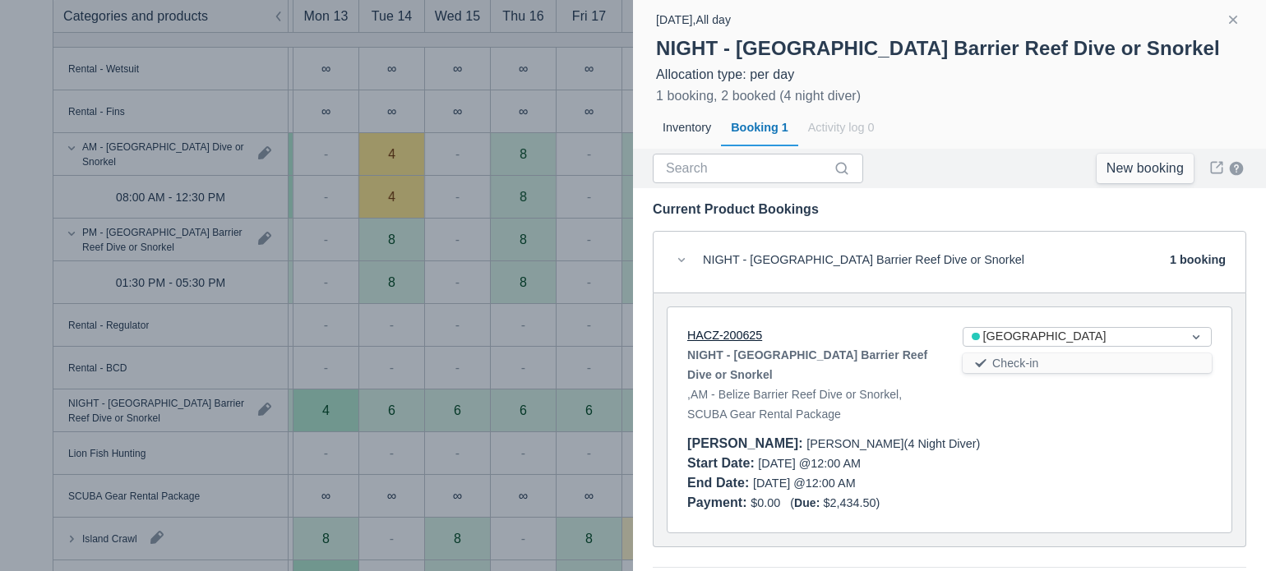
click at [725, 335] on link "HACZ-200625" at bounding box center [724, 335] width 75 height 13
click at [383, 317] on div at bounding box center [633, 285] width 1266 height 571
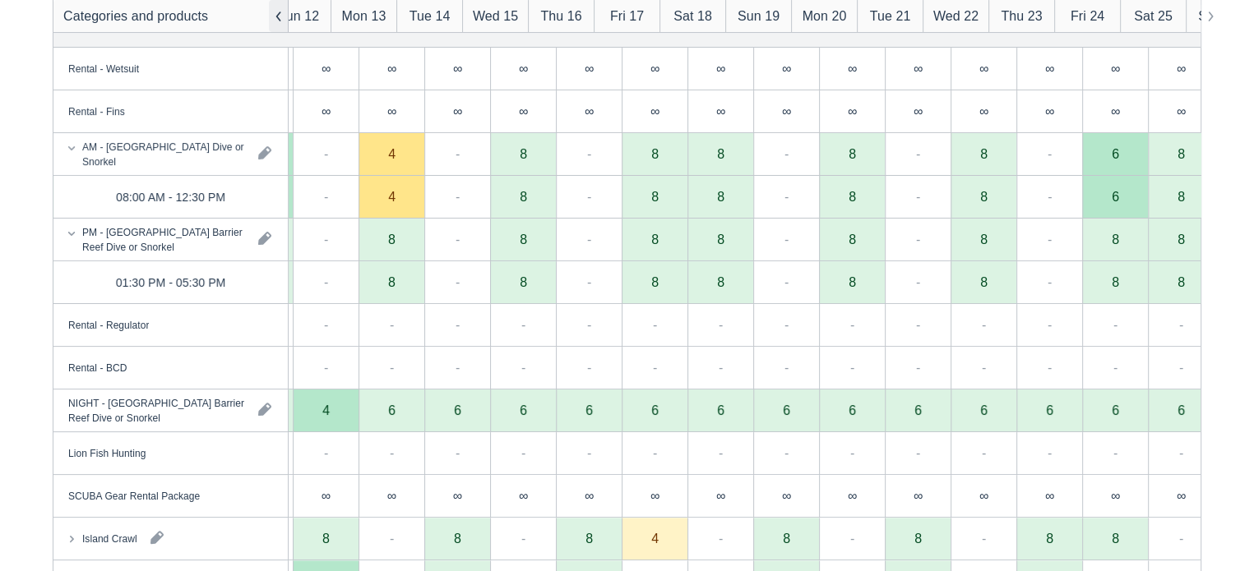
scroll to position [0, 854]
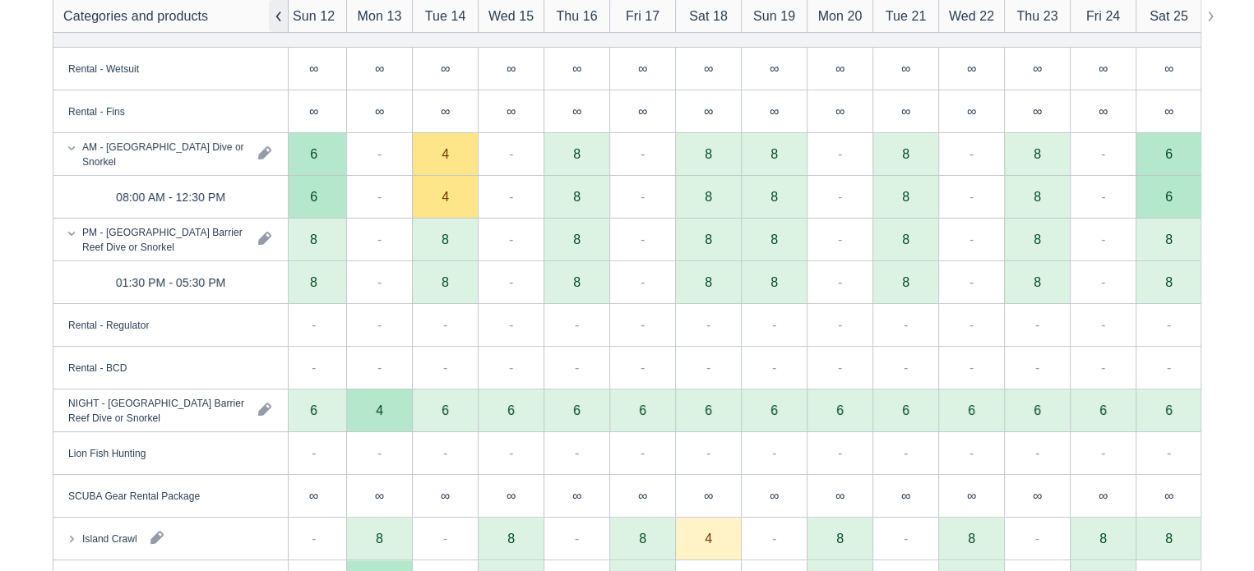
click at [275, 18] on button "button" at bounding box center [279, 16] width 20 height 32
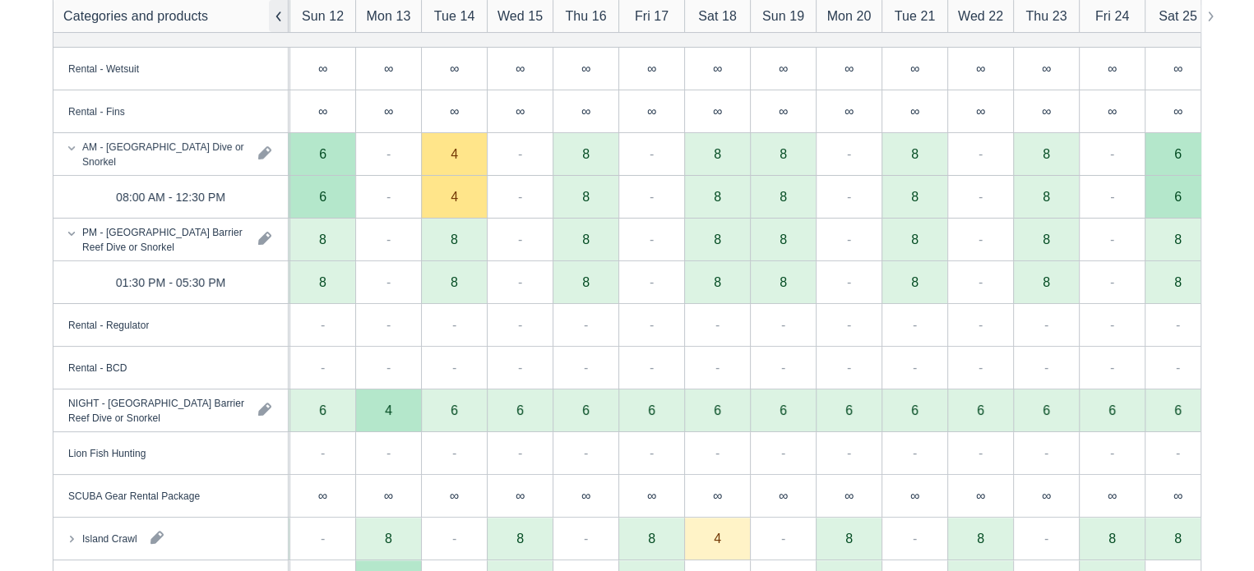
click at [275, 18] on button "button" at bounding box center [279, 16] width 20 height 32
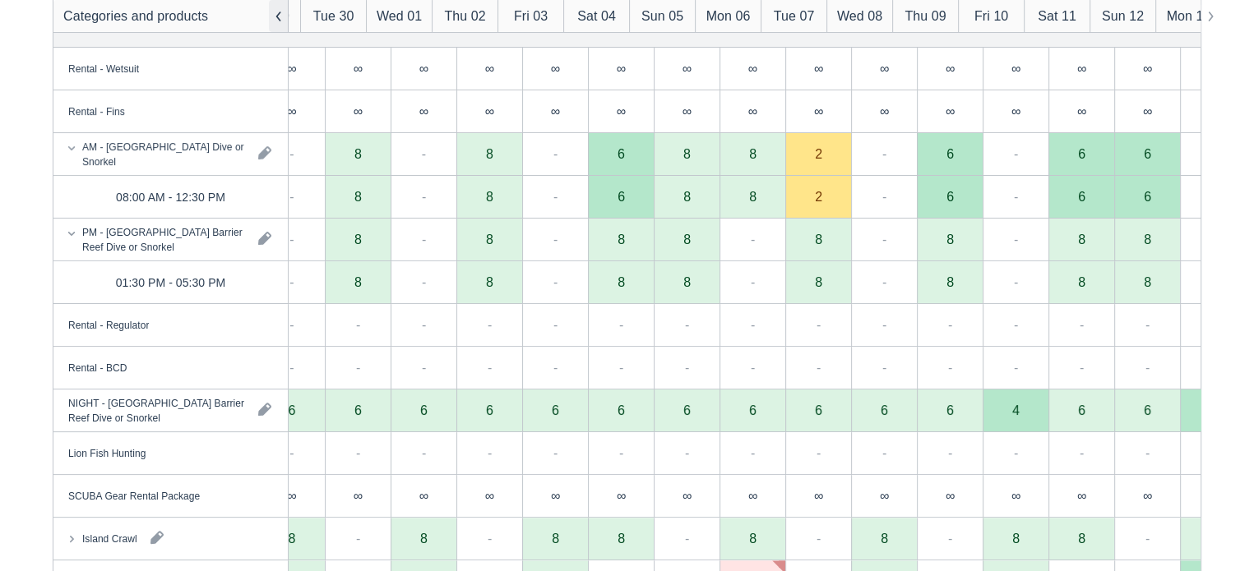
click at [275, 18] on button "button" at bounding box center [279, 16] width 20 height 32
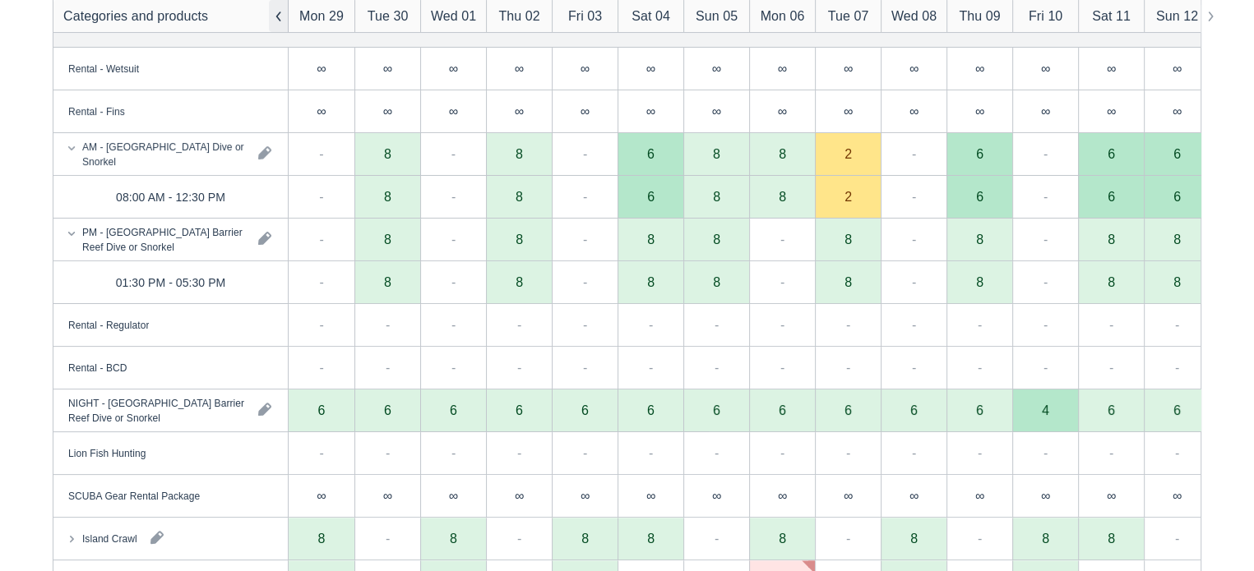
click at [275, 18] on button "button" at bounding box center [279, 16] width 20 height 32
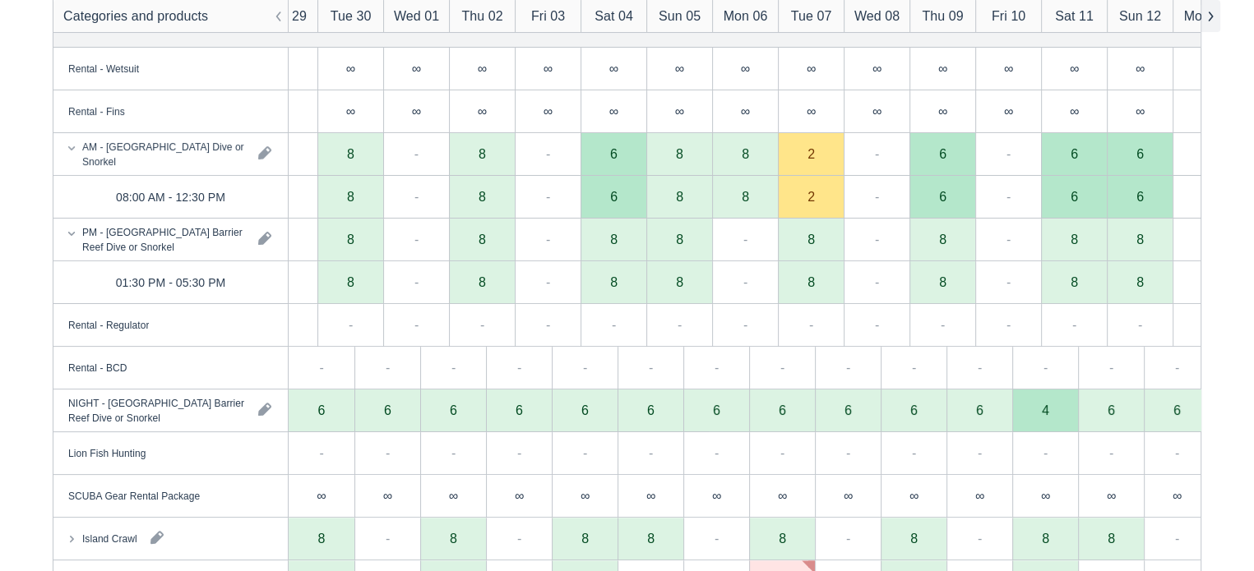
scroll to position [0, 37]
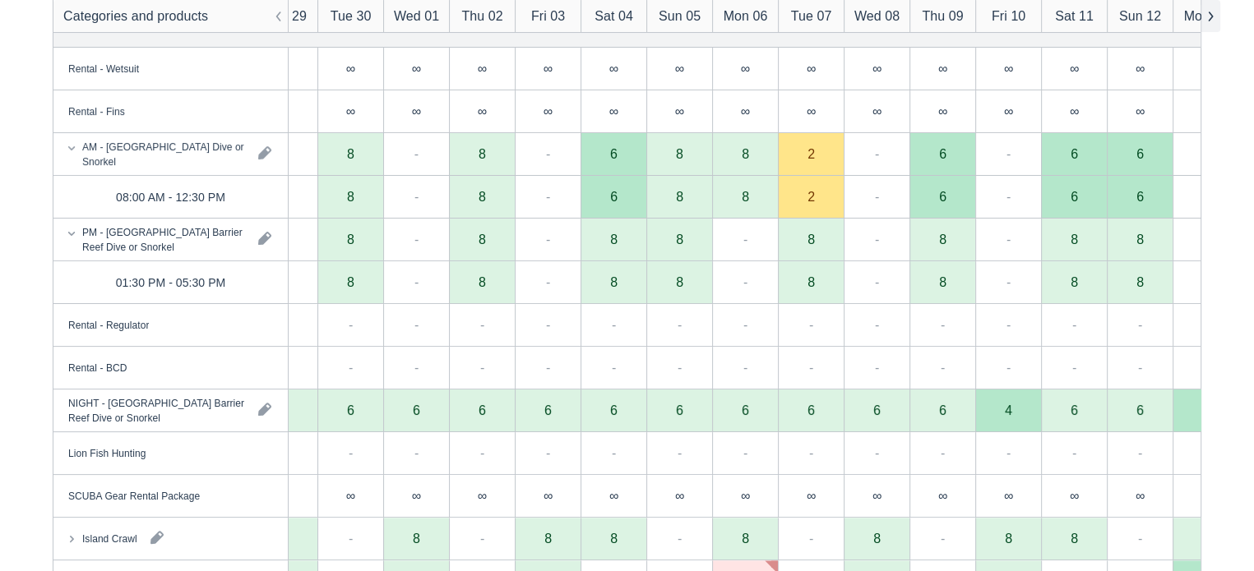
click at [1213, 13] on button "button" at bounding box center [1210, 16] width 20 height 32
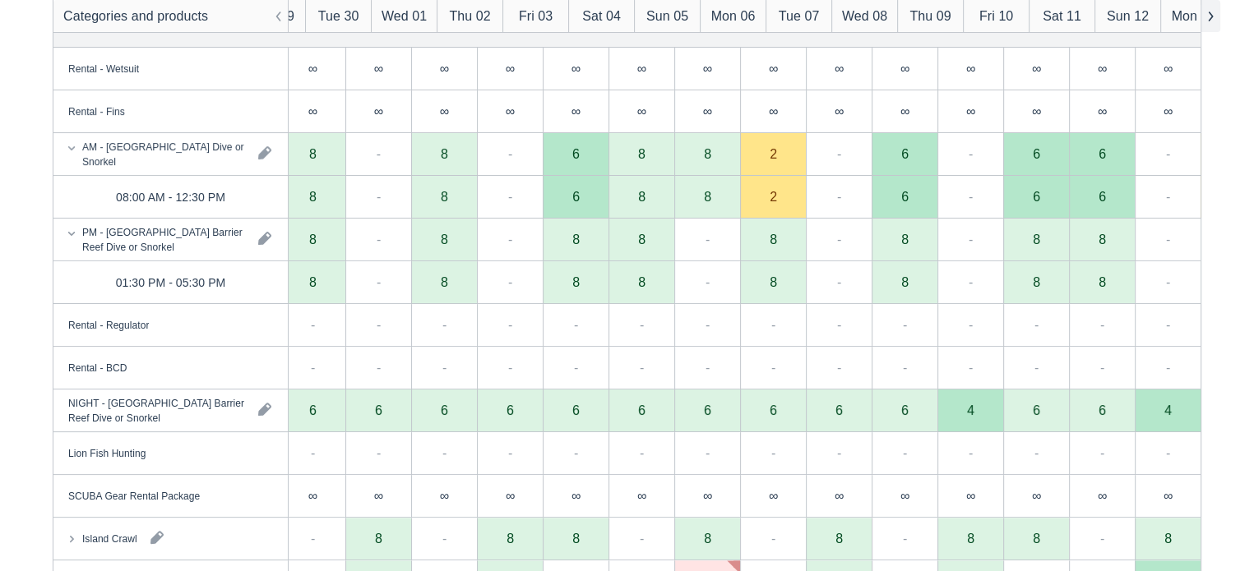
click at [1213, 13] on button "button" at bounding box center [1210, 16] width 20 height 32
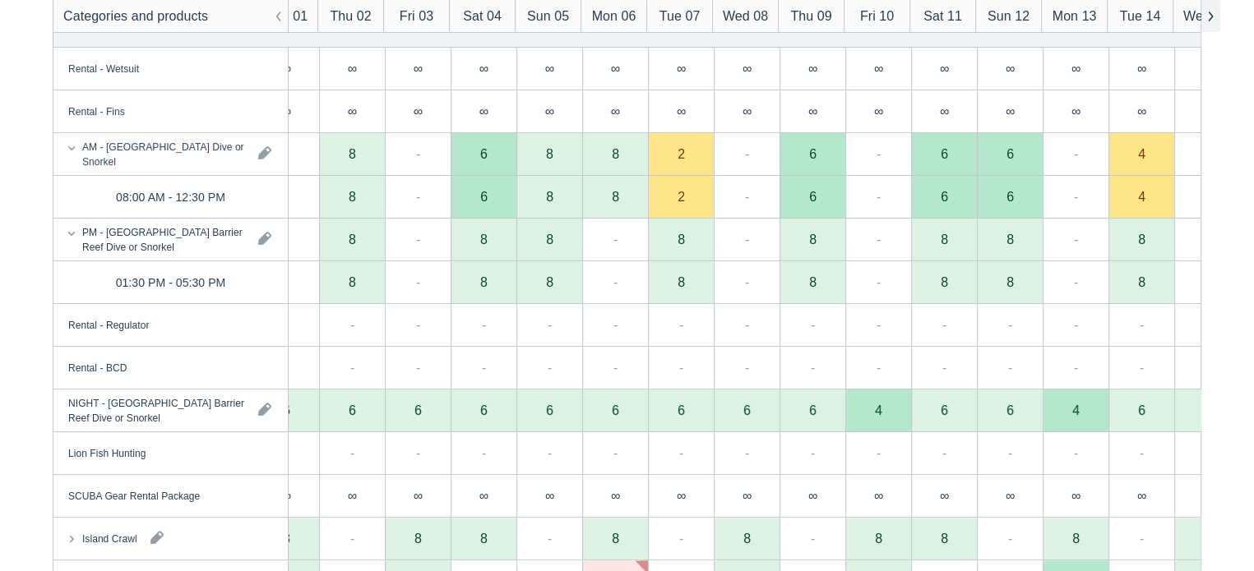
click at [1213, 13] on button "button" at bounding box center [1210, 16] width 20 height 32
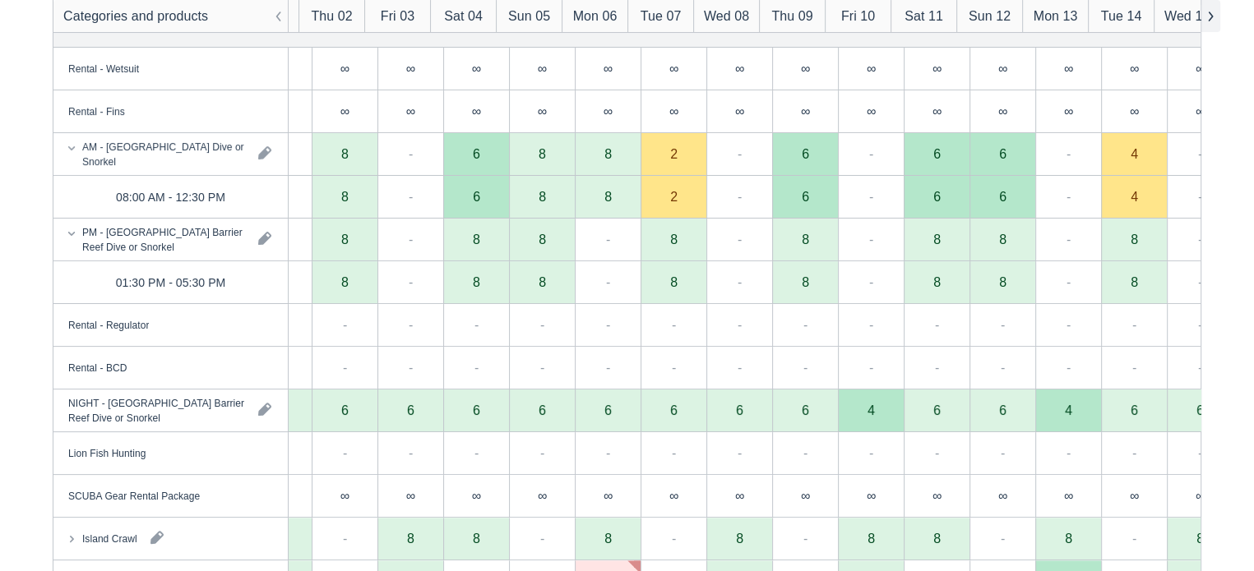
click at [1213, 13] on button "button" at bounding box center [1210, 16] width 20 height 32
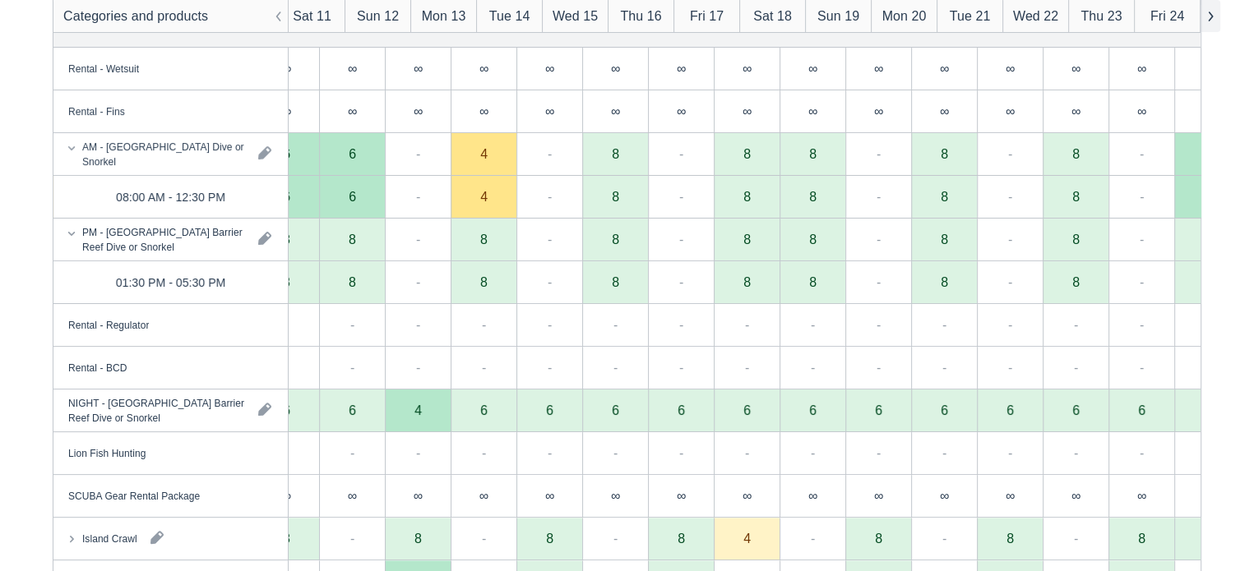
click at [1213, 12] on button "button" at bounding box center [1210, 16] width 20 height 32
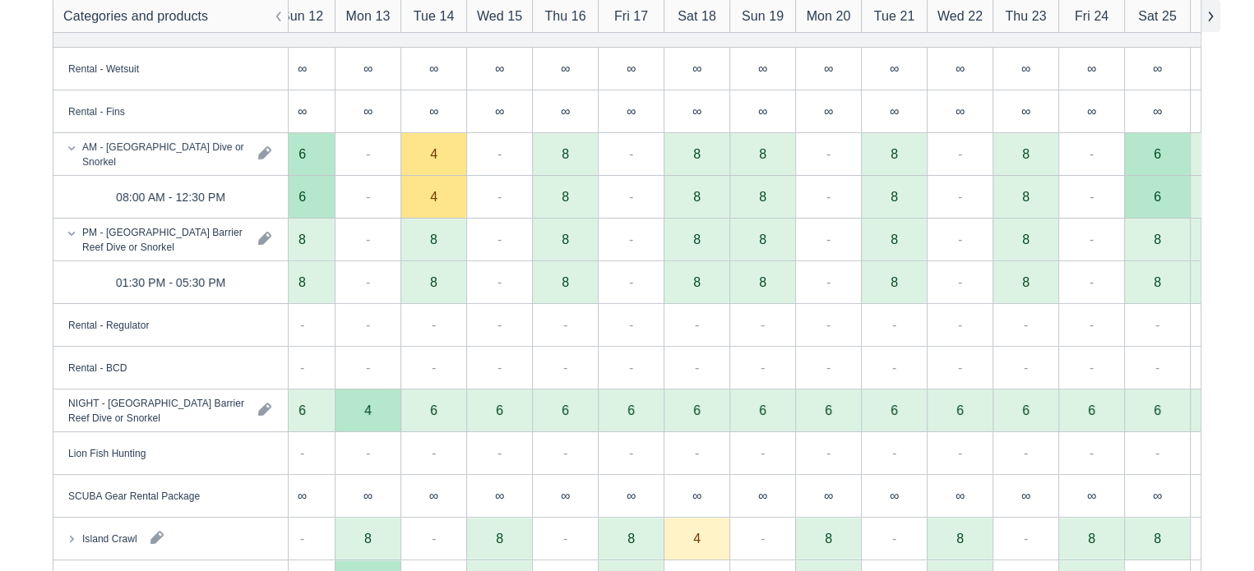
click at [1213, 12] on button "button" at bounding box center [1210, 16] width 20 height 32
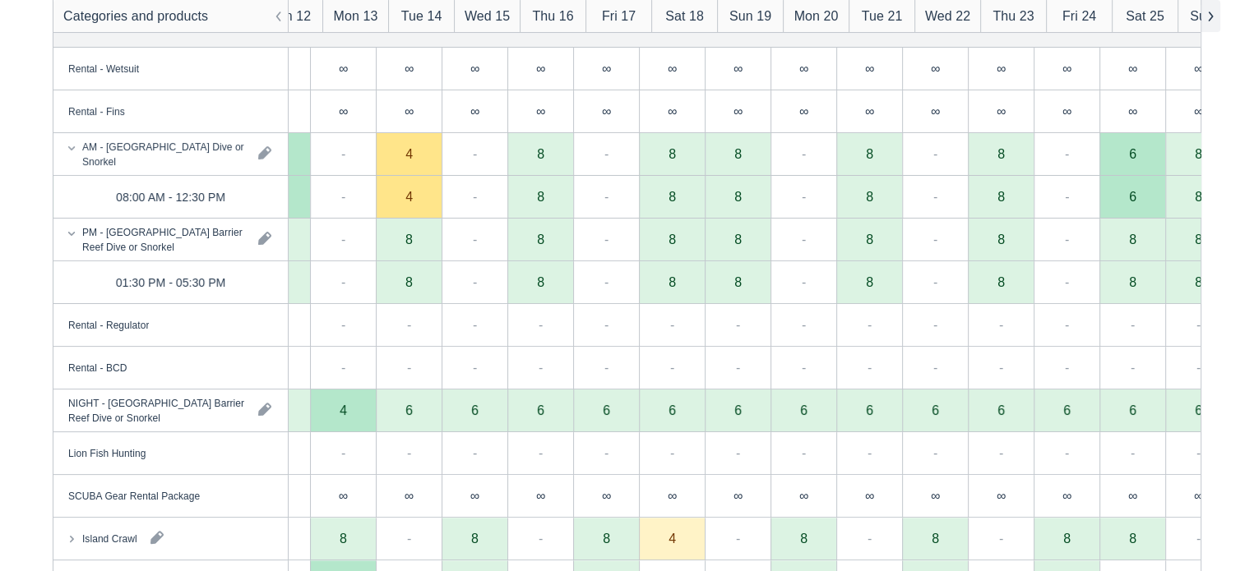
click at [1213, 12] on button "button" at bounding box center [1210, 16] width 20 height 32
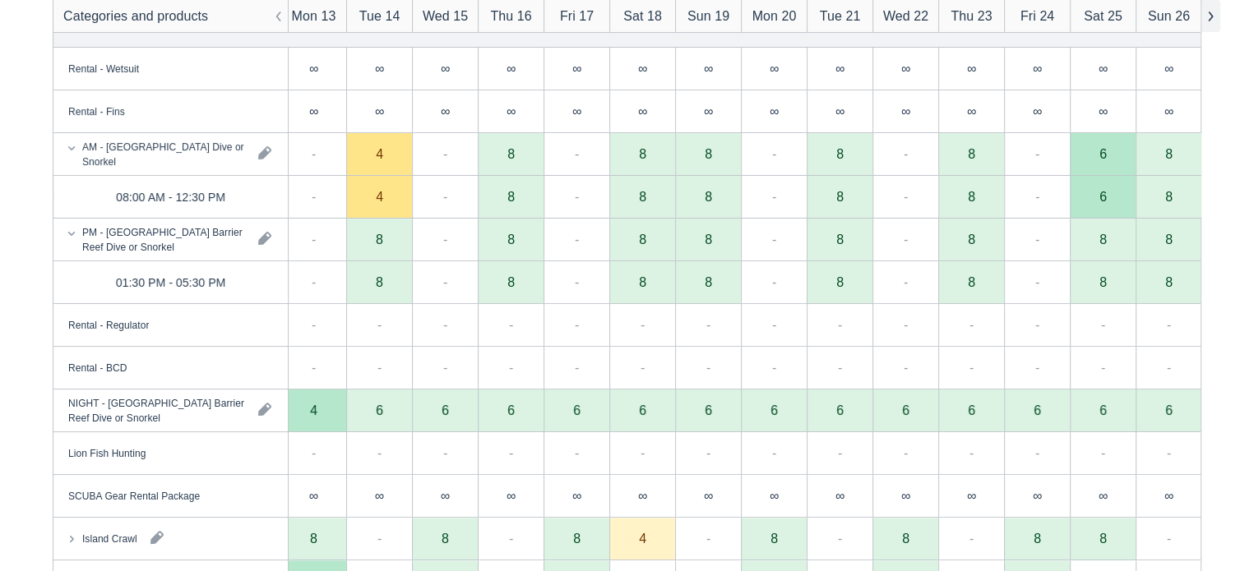
click at [1213, 12] on button "button" at bounding box center [1210, 16] width 20 height 32
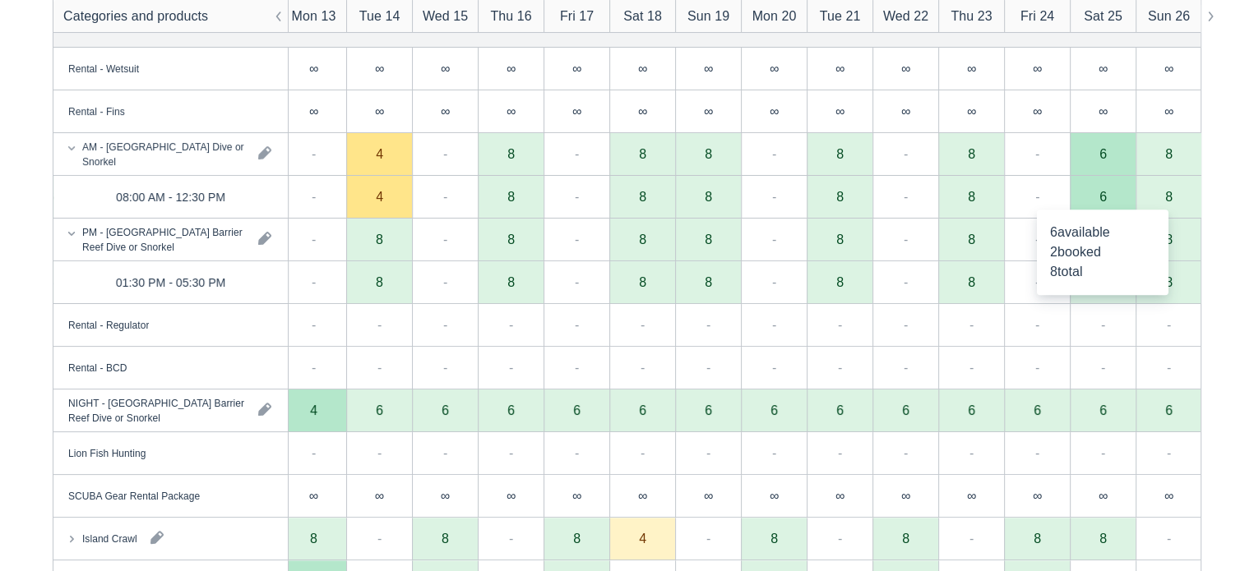
click at [1102, 204] on div "6" at bounding box center [1103, 197] width 66 height 43
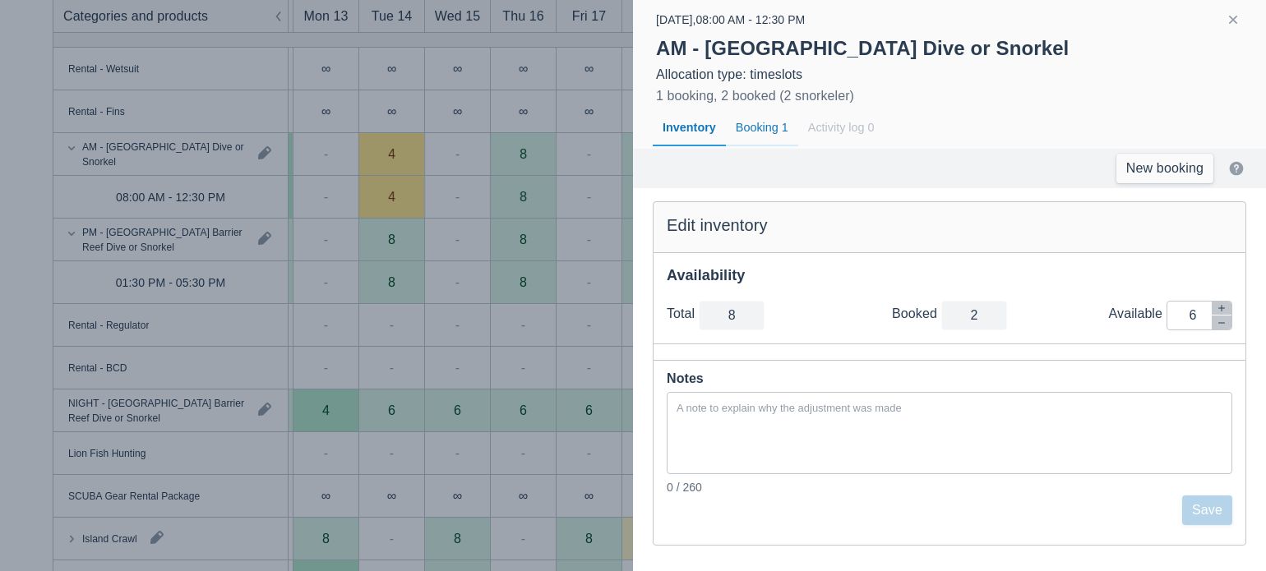
click at [756, 127] on div "Booking 1" at bounding box center [762, 128] width 72 height 38
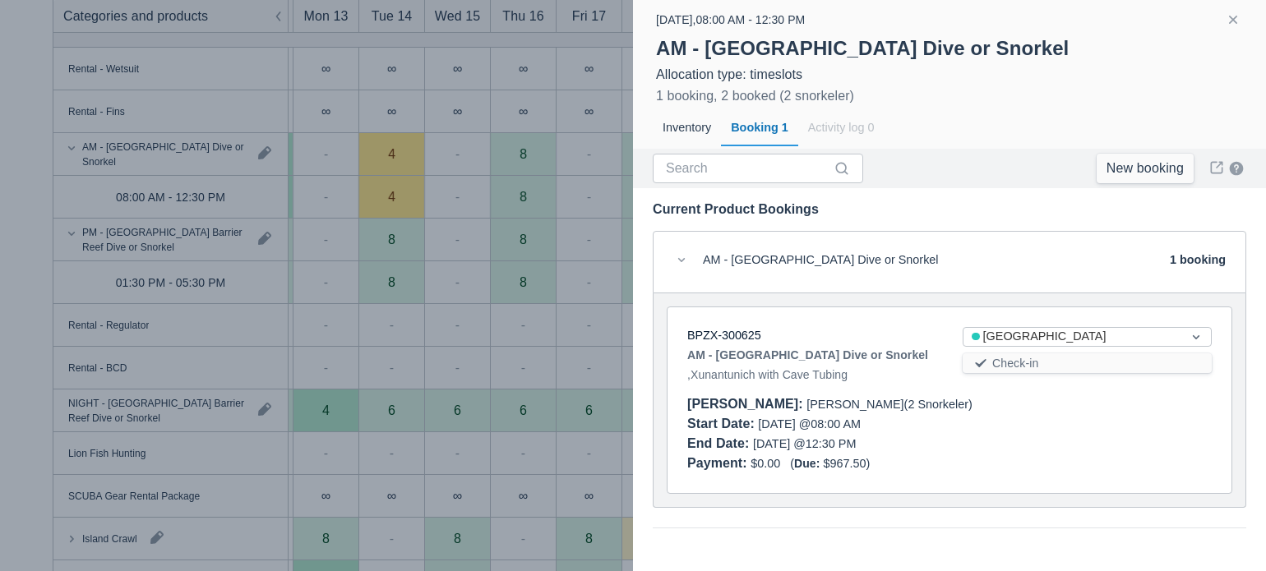
click at [609, 222] on div at bounding box center [633, 285] width 1266 height 571
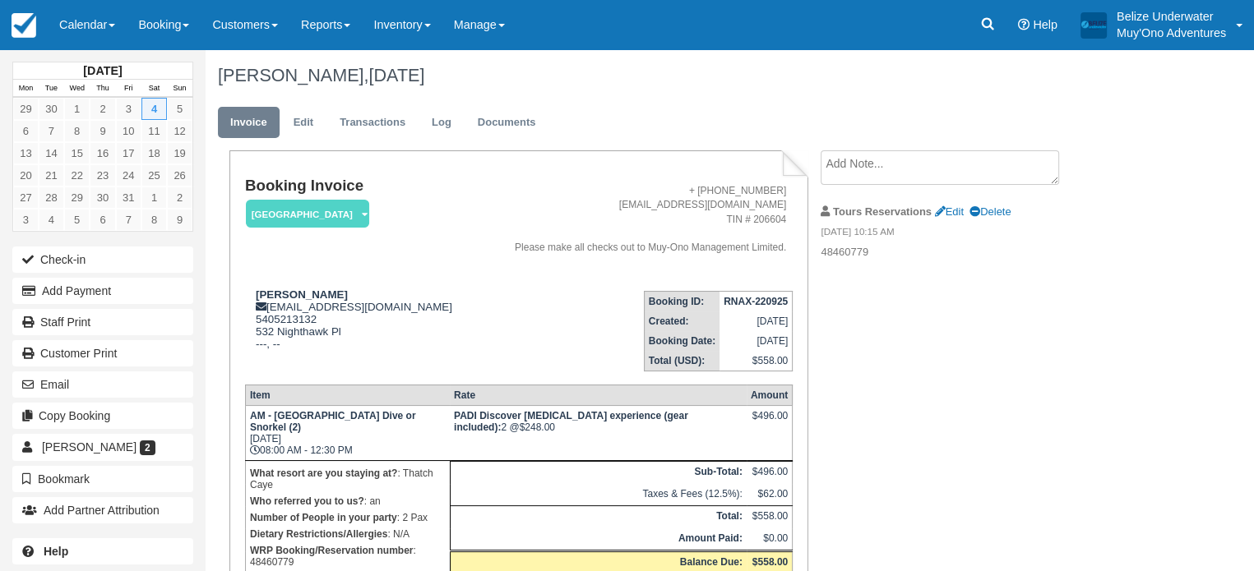
scroll to position [107, 0]
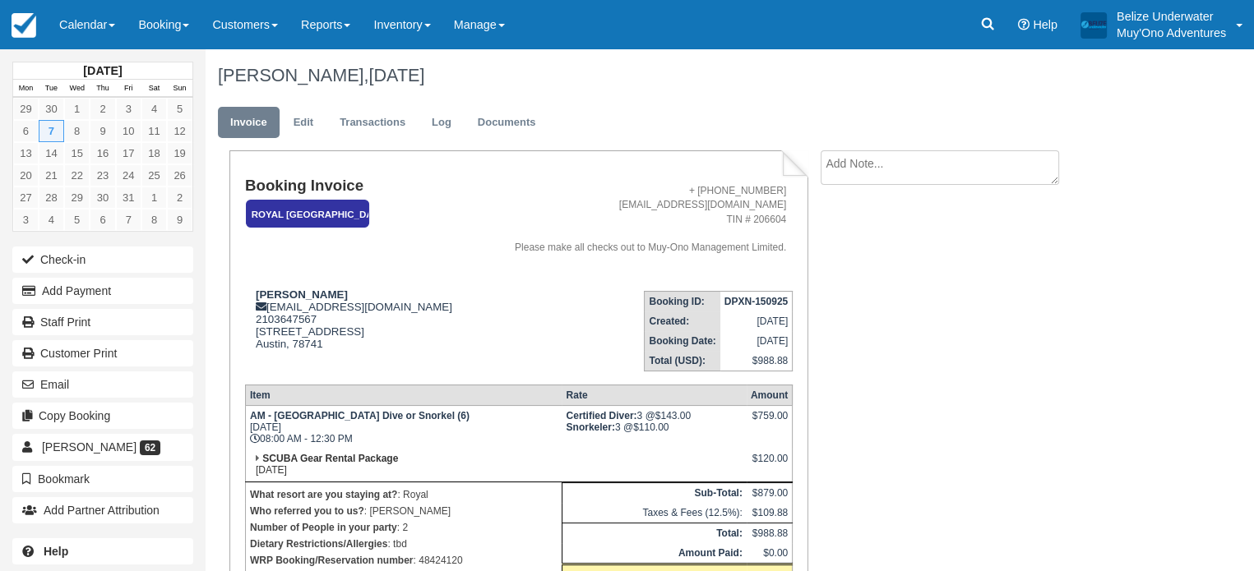
scroll to position [118, 0]
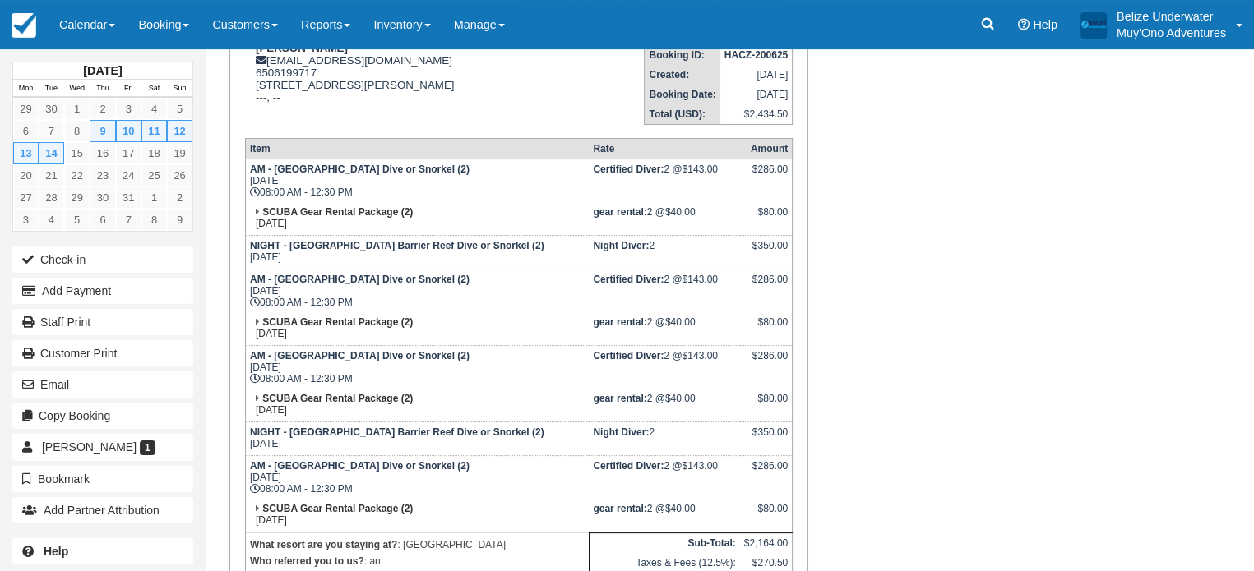
scroll to position [256, 0]
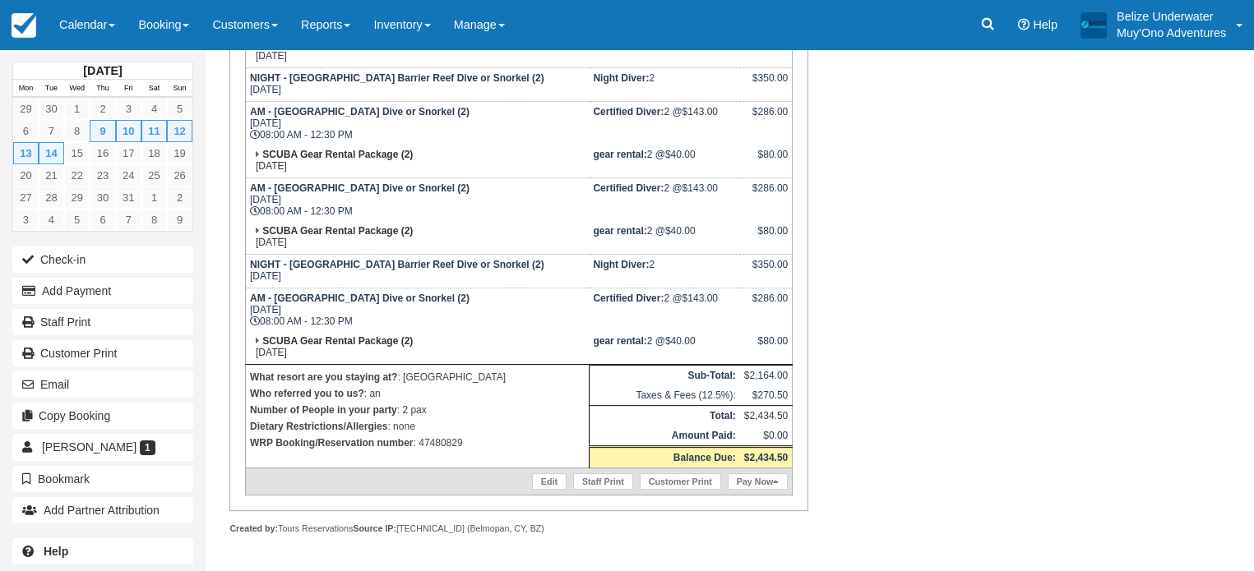
scroll to position [437, 0]
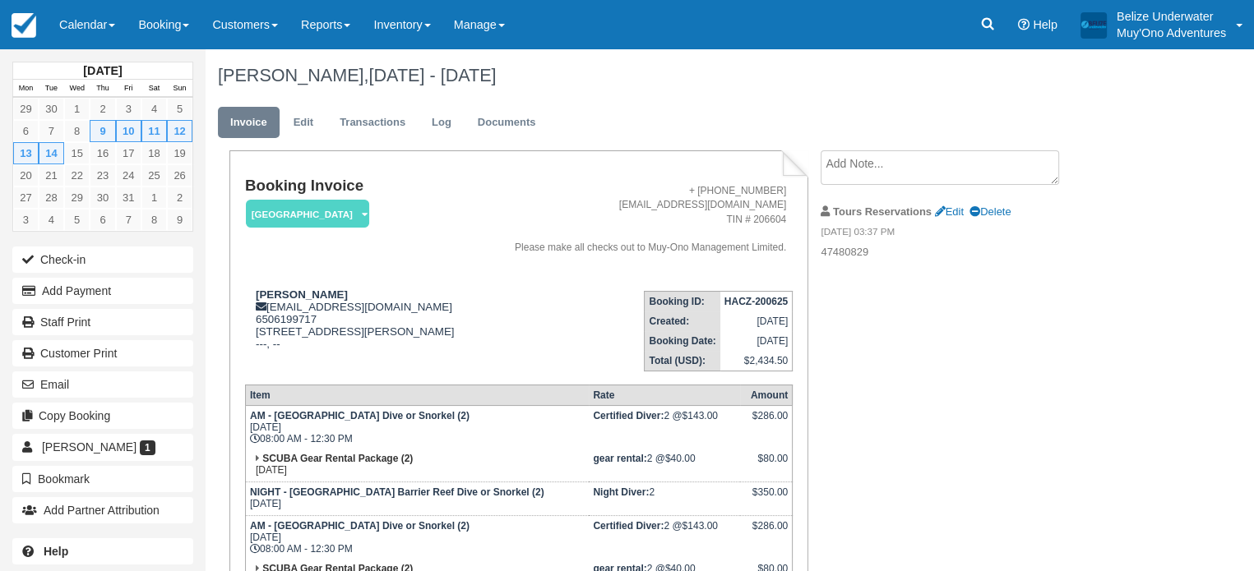
scroll to position [437, 0]
